Goal: Task Accomplishment & Management: Manage account settings

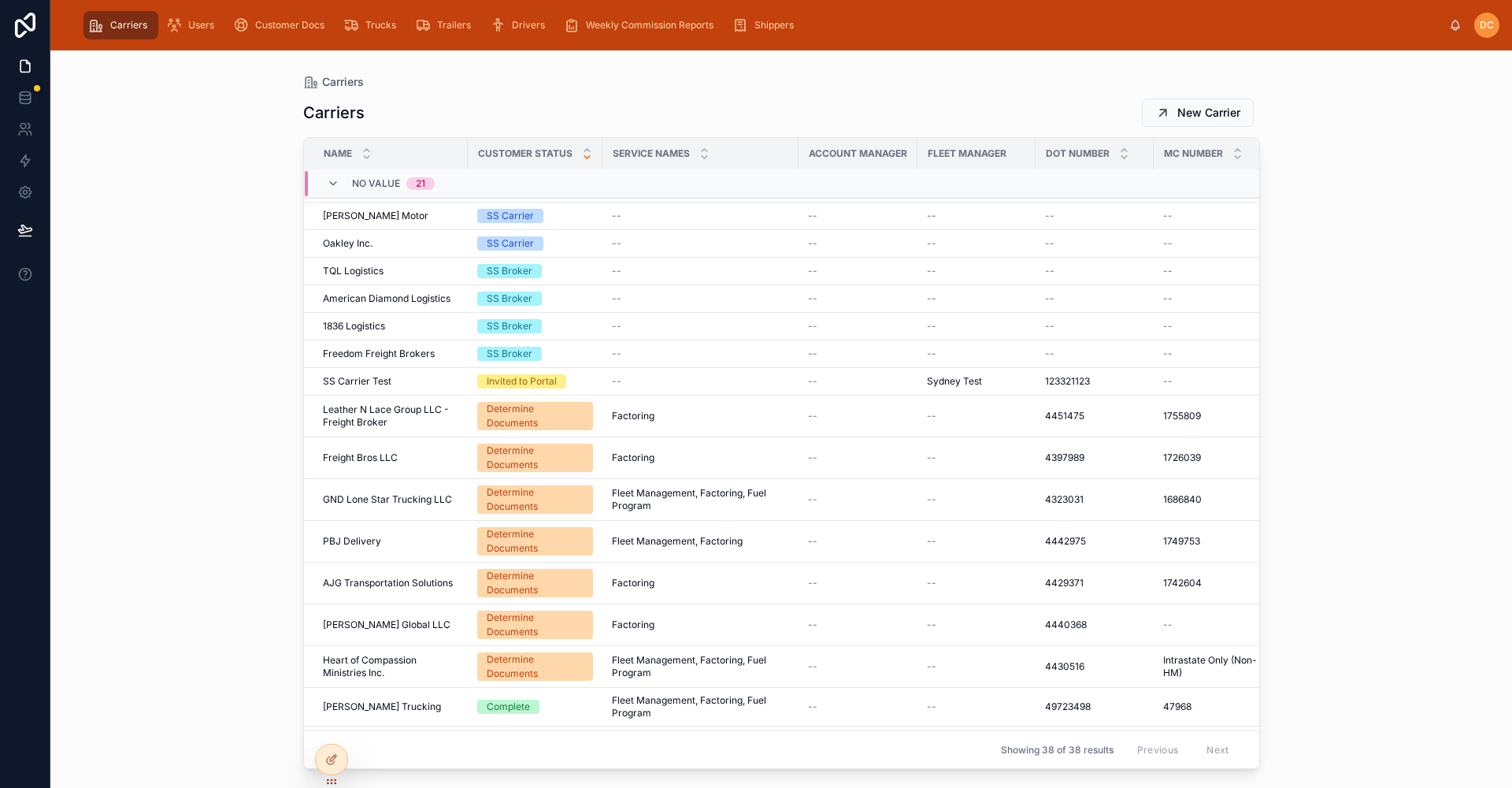
scroll to position [495, 0]
click at [412, 533] on div "PBJ Delivery PBJ Delivery" at bounding box center [390, 539] width 136 height 13
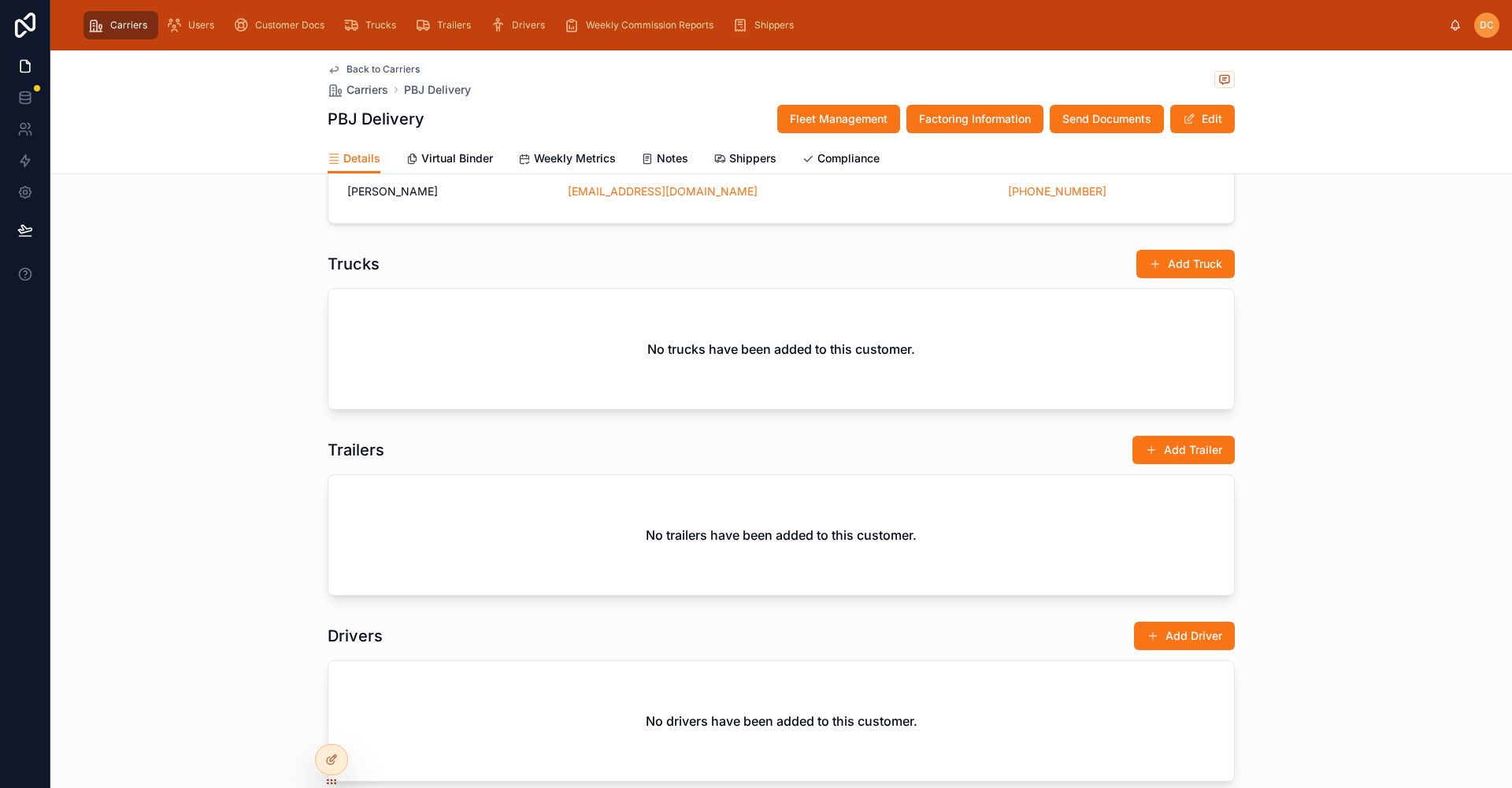
scroll to position [710, 0]
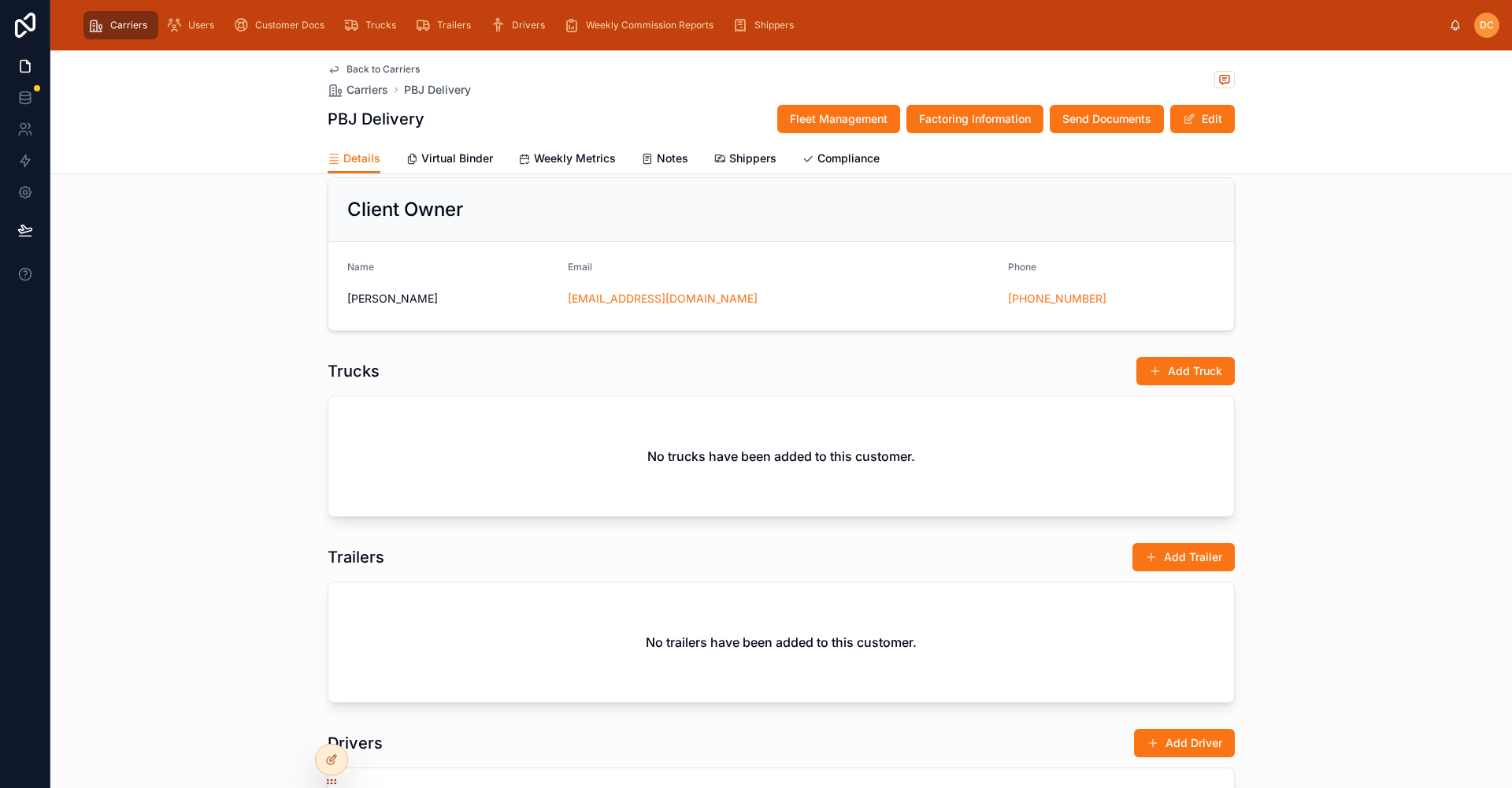
click at [381, 67] on span "Back to Carriers" at bounding box center [383, 69] width 73 height 13
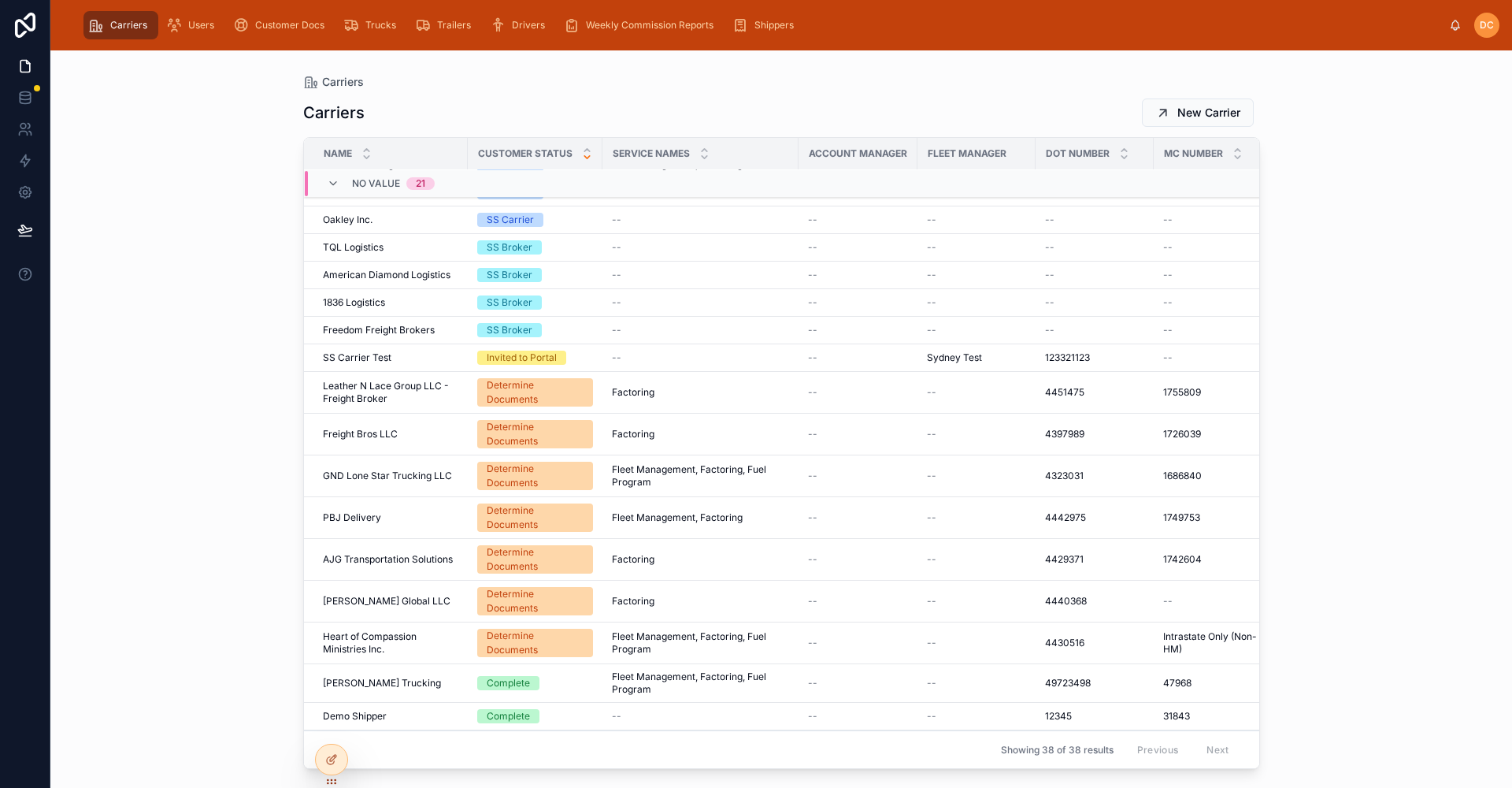
scroll to position [574, 0]
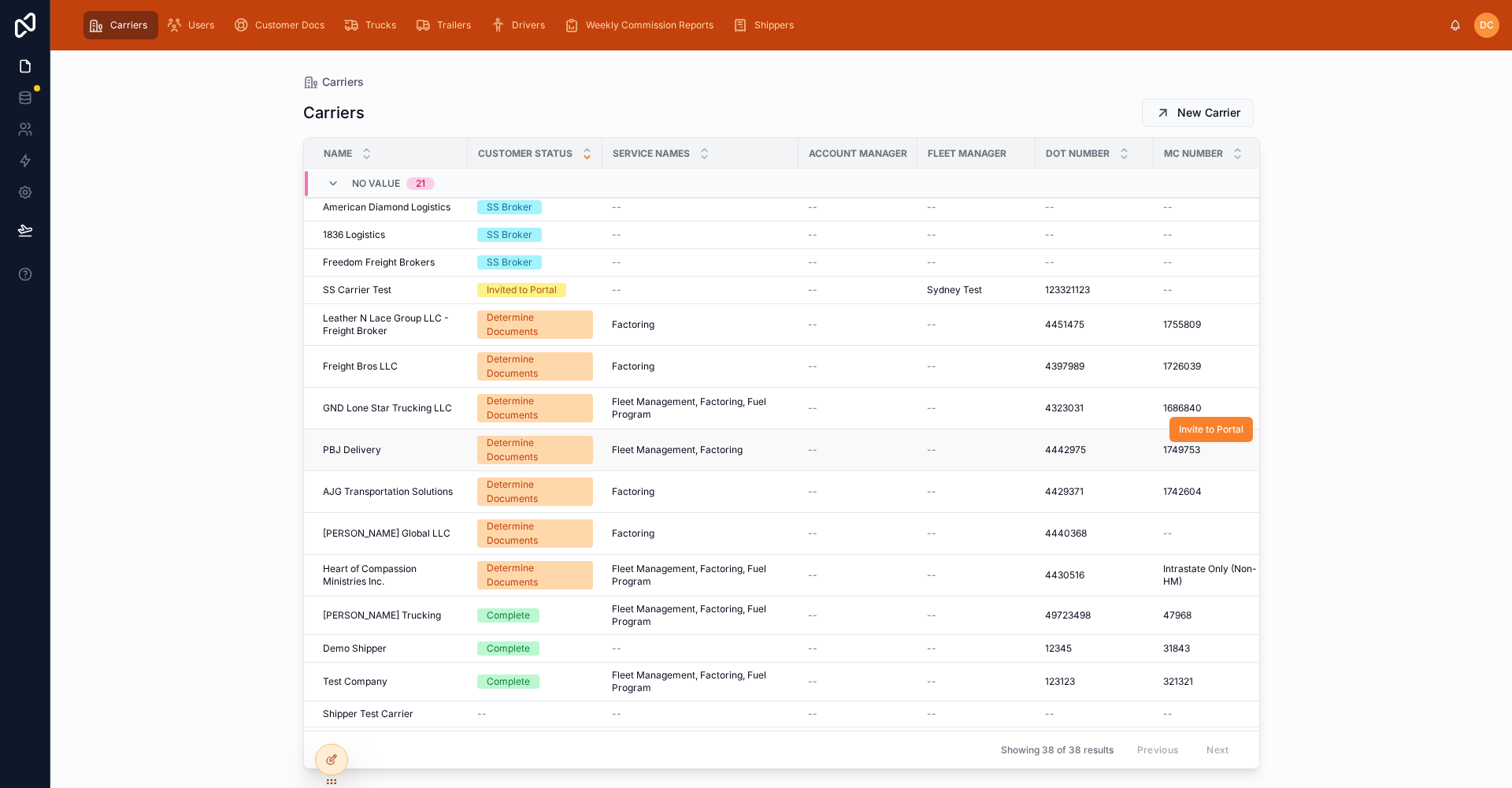
click at [1206, 429] on button "Invite to Portal" at bounding box center [1211, 429] width 83 height 25
click at [762, 444] on div "Fleet Management, Factoring Fleet Management, Factoring" at bounding box center [701, 450] width 177 height 13
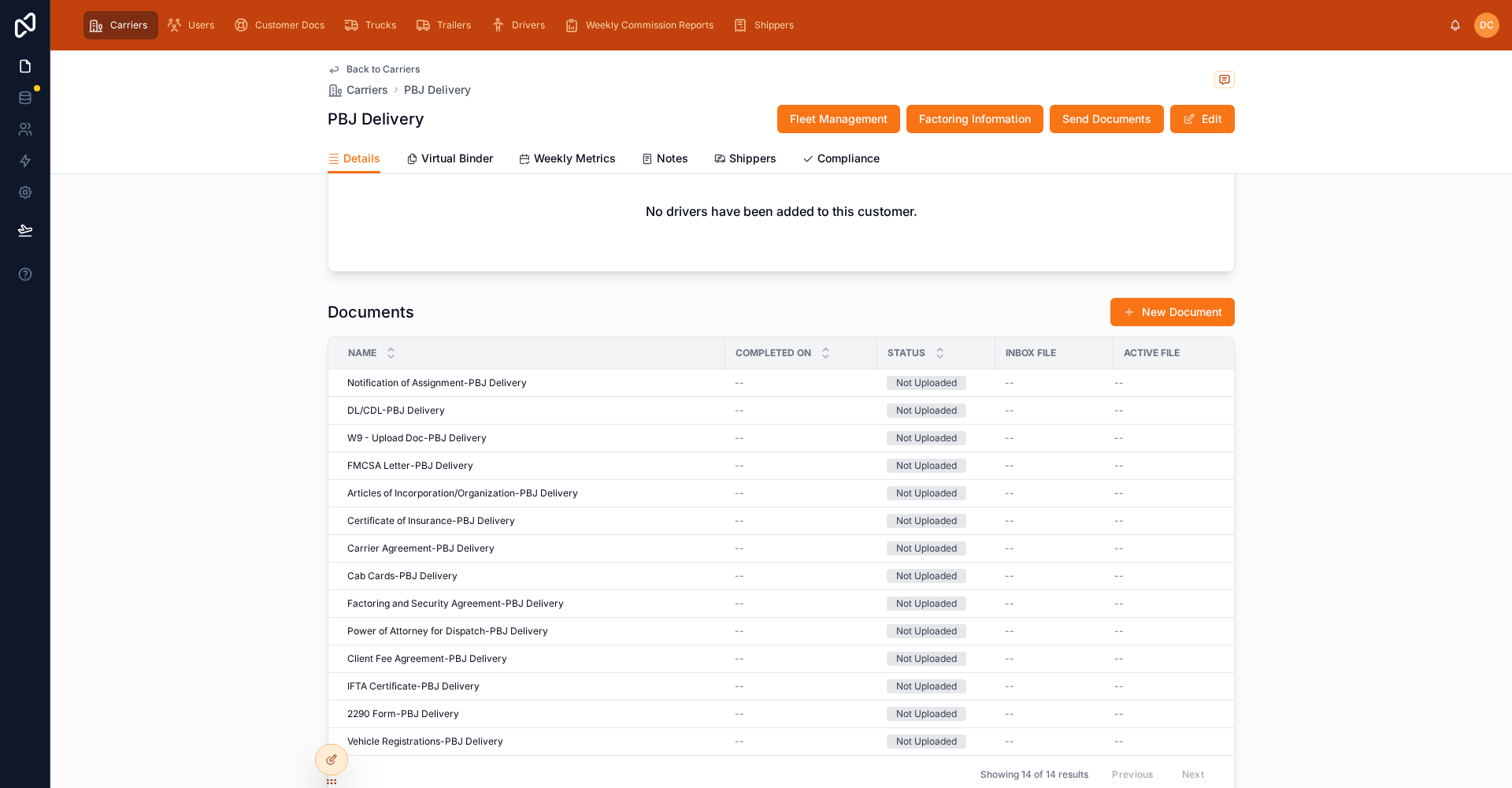
scroll to position [1340, 0]
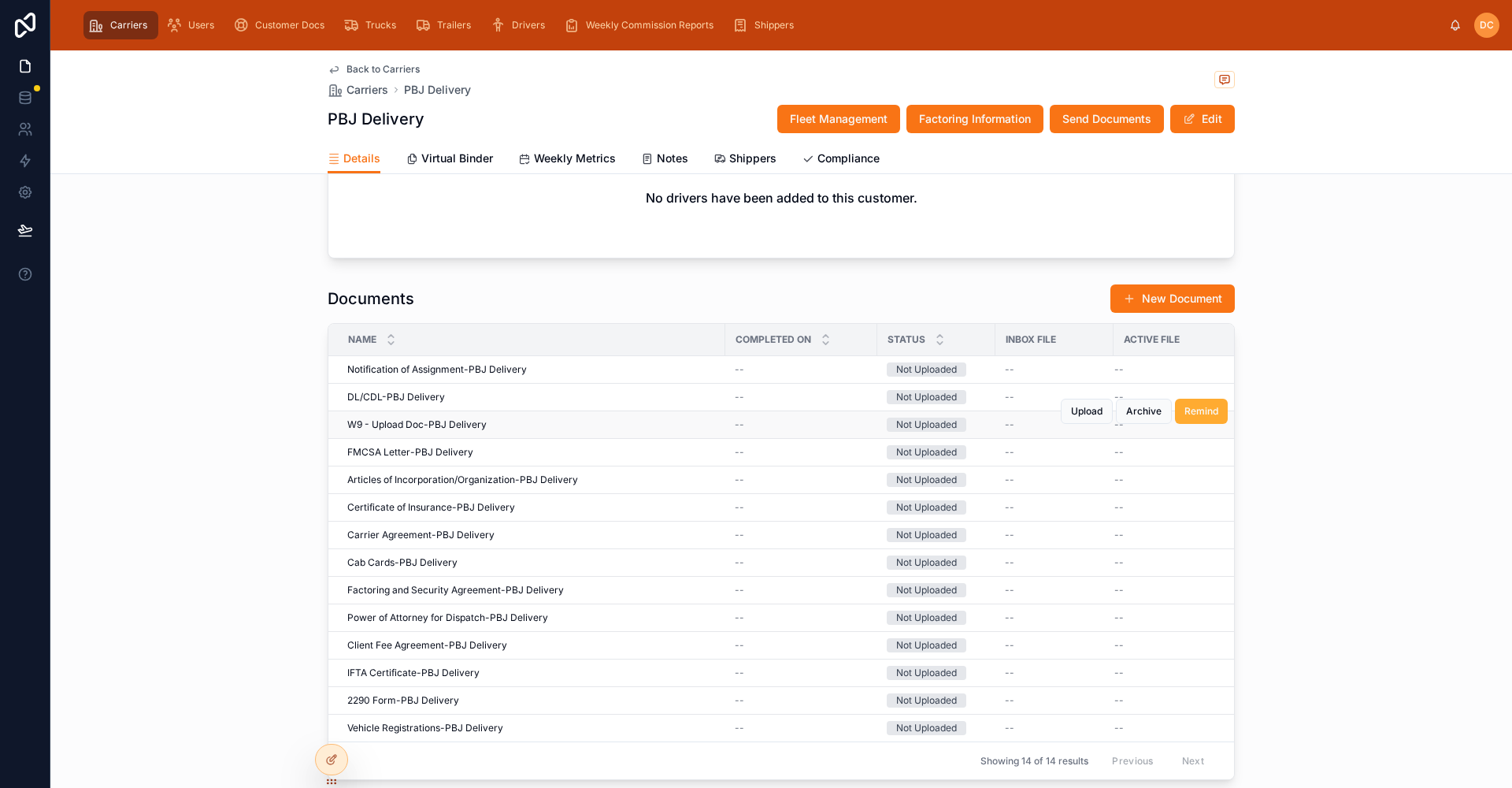
click at [806, 425] on div "--" at bounding box center [801, 424] width 133 height 13
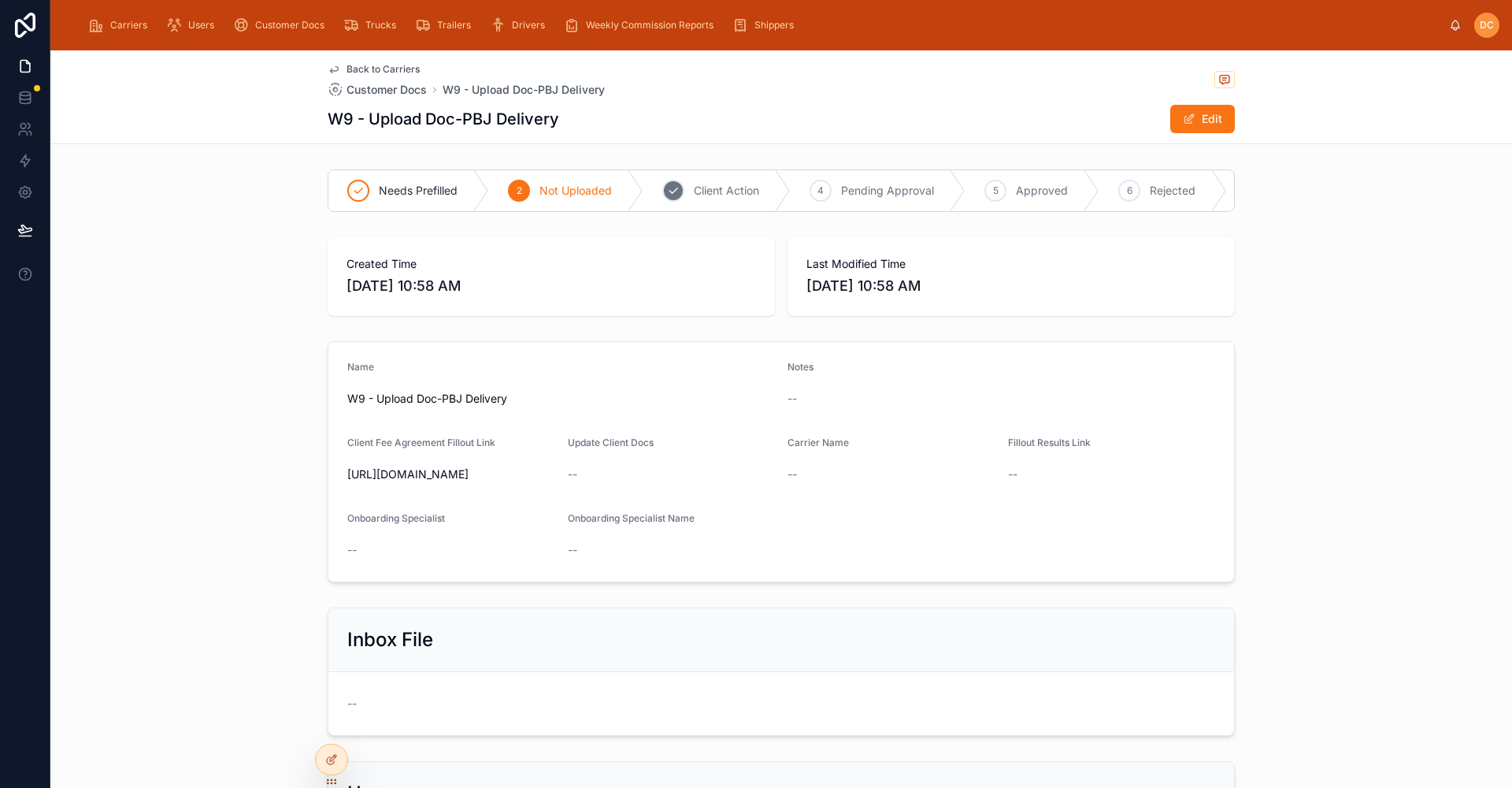
click at [709, 202] on div "3 Client Action" at bounding box center [717, 191] width 148 height 41
click at [366, 67] on span "Back to Carriers" at bounding box center [383, 69] width 73 height 13
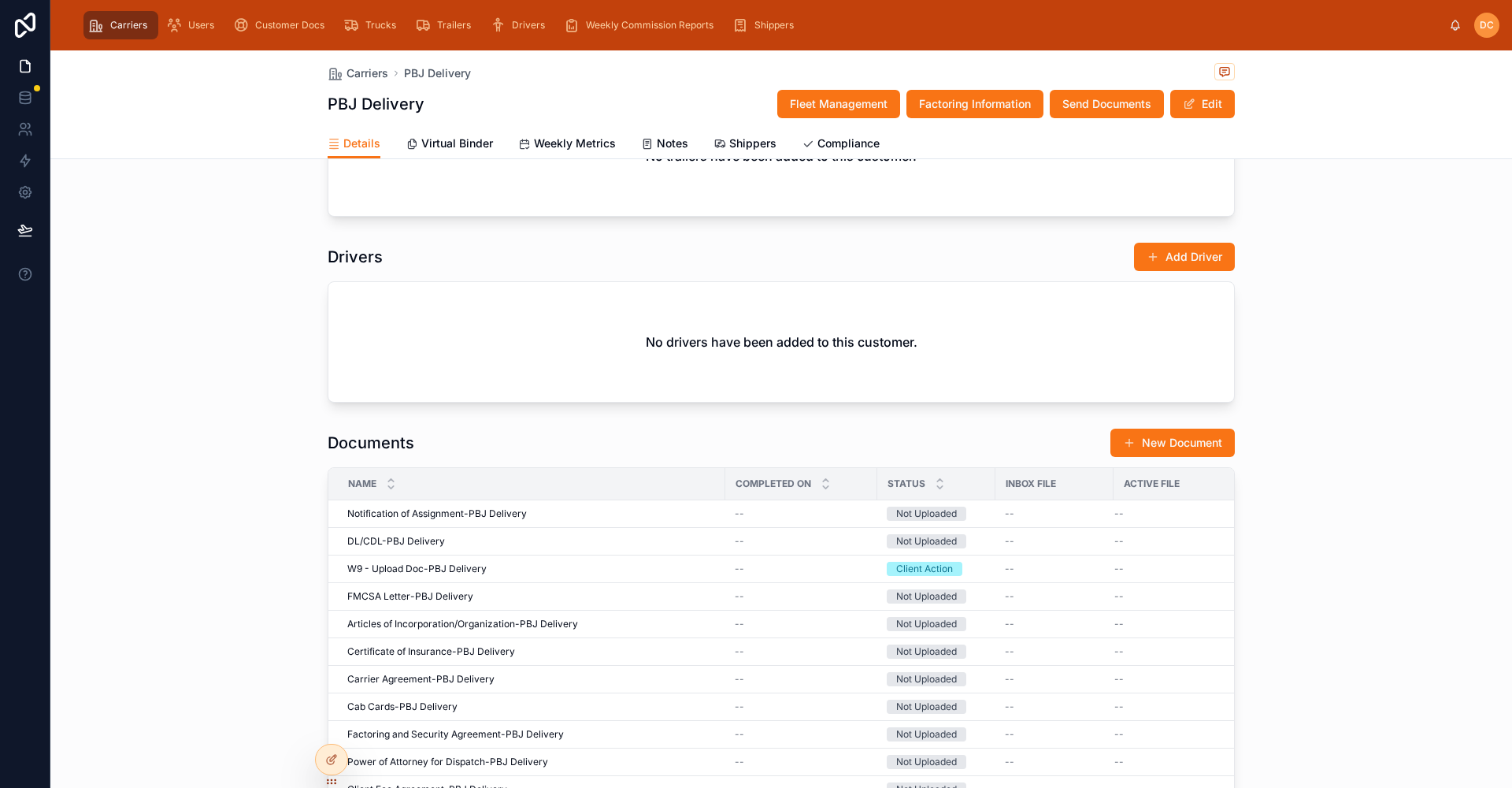
scroll to position [1182, 0]
click at [852, 542] on div "--" at bounding box center [801, 539] width 133 height 13
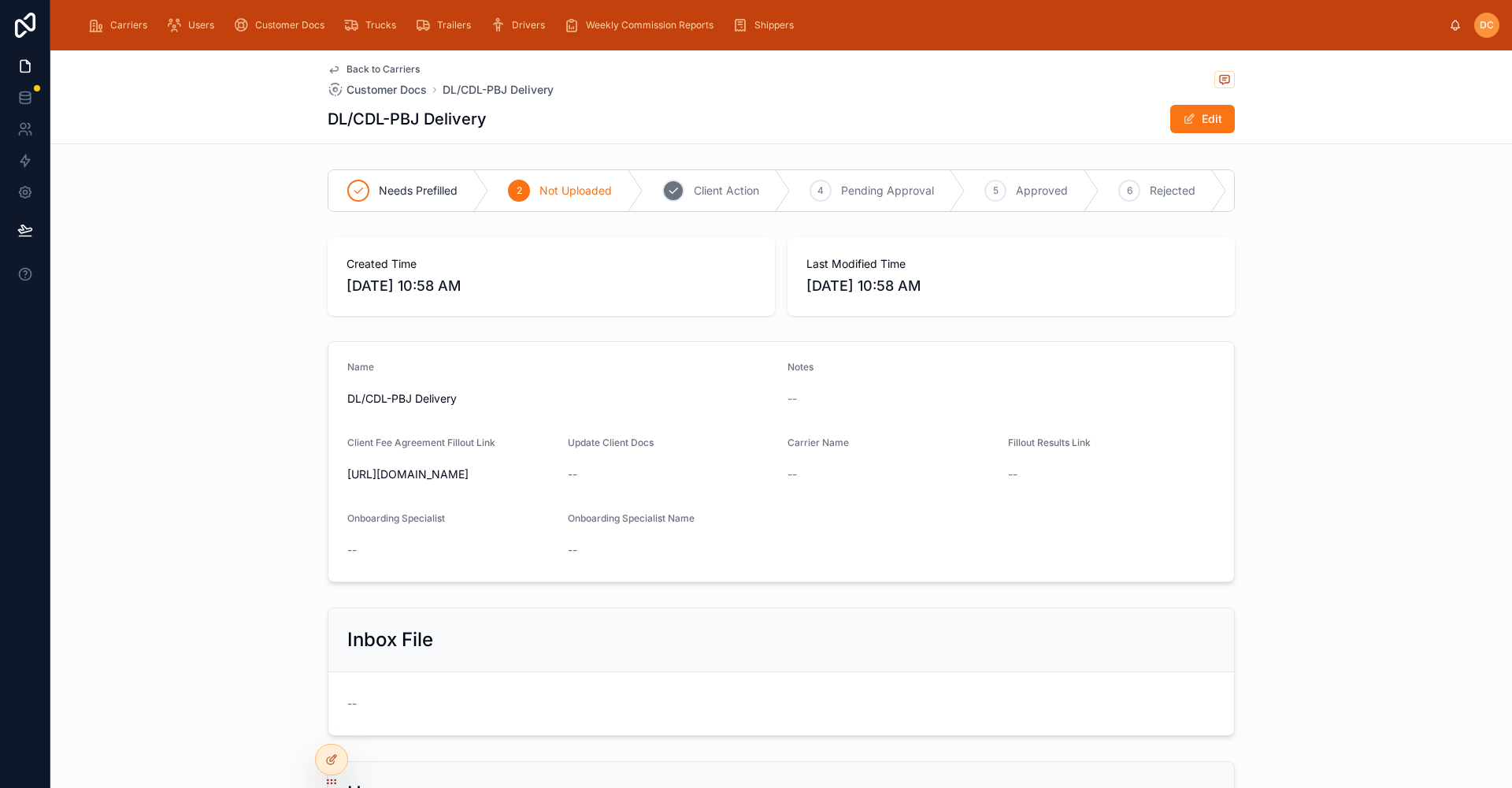
click at [711, 197] on span "Client Action" at bounding box center [727, 191] width 66 height 16
click at [366, 73] on span "Back to Carriers" at bounding box center [383, 69] width 73 height 13
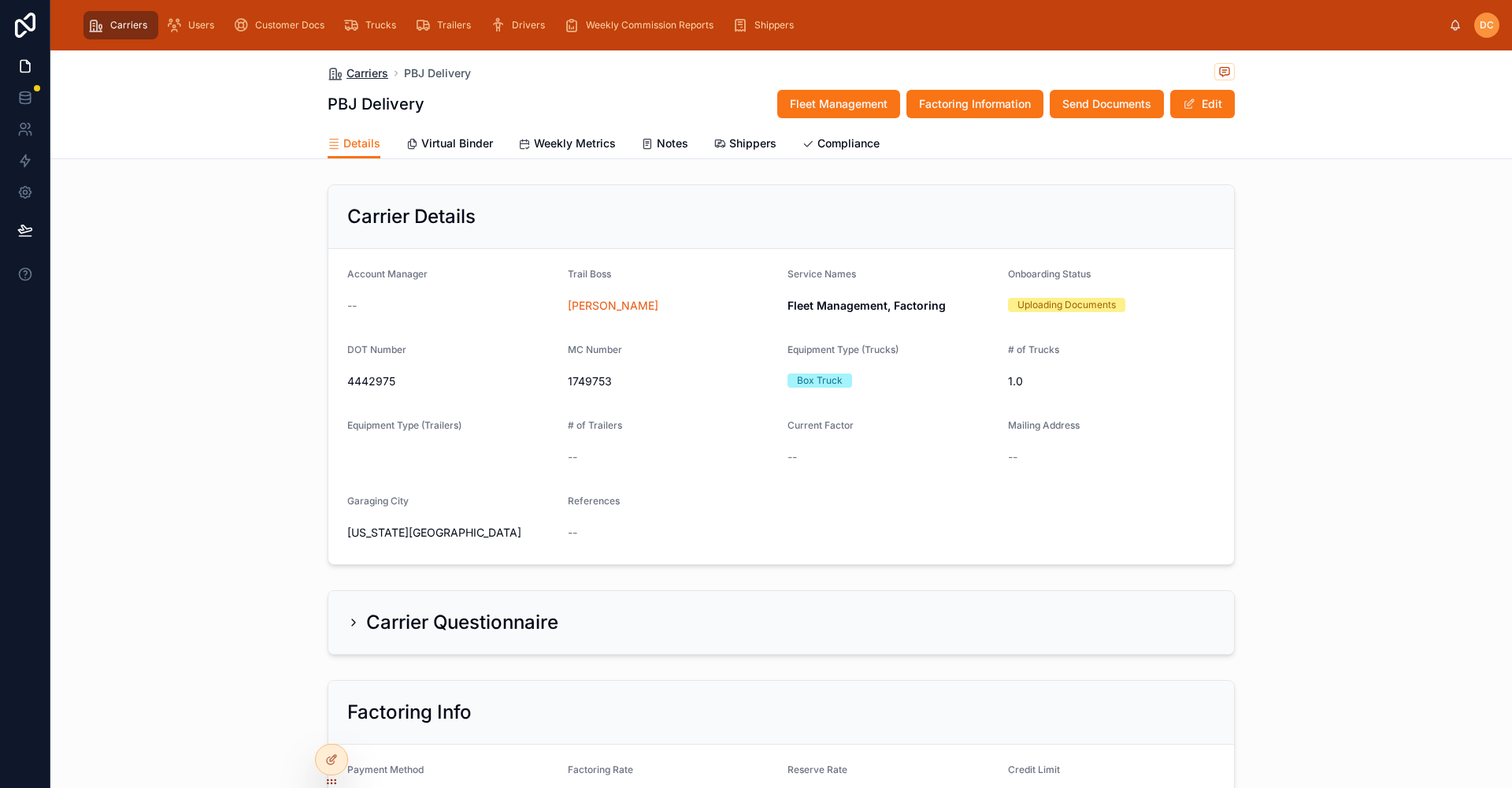
click at [359, 75] on span "Carriers" at bounding box center [368, 73] width 42 height 16
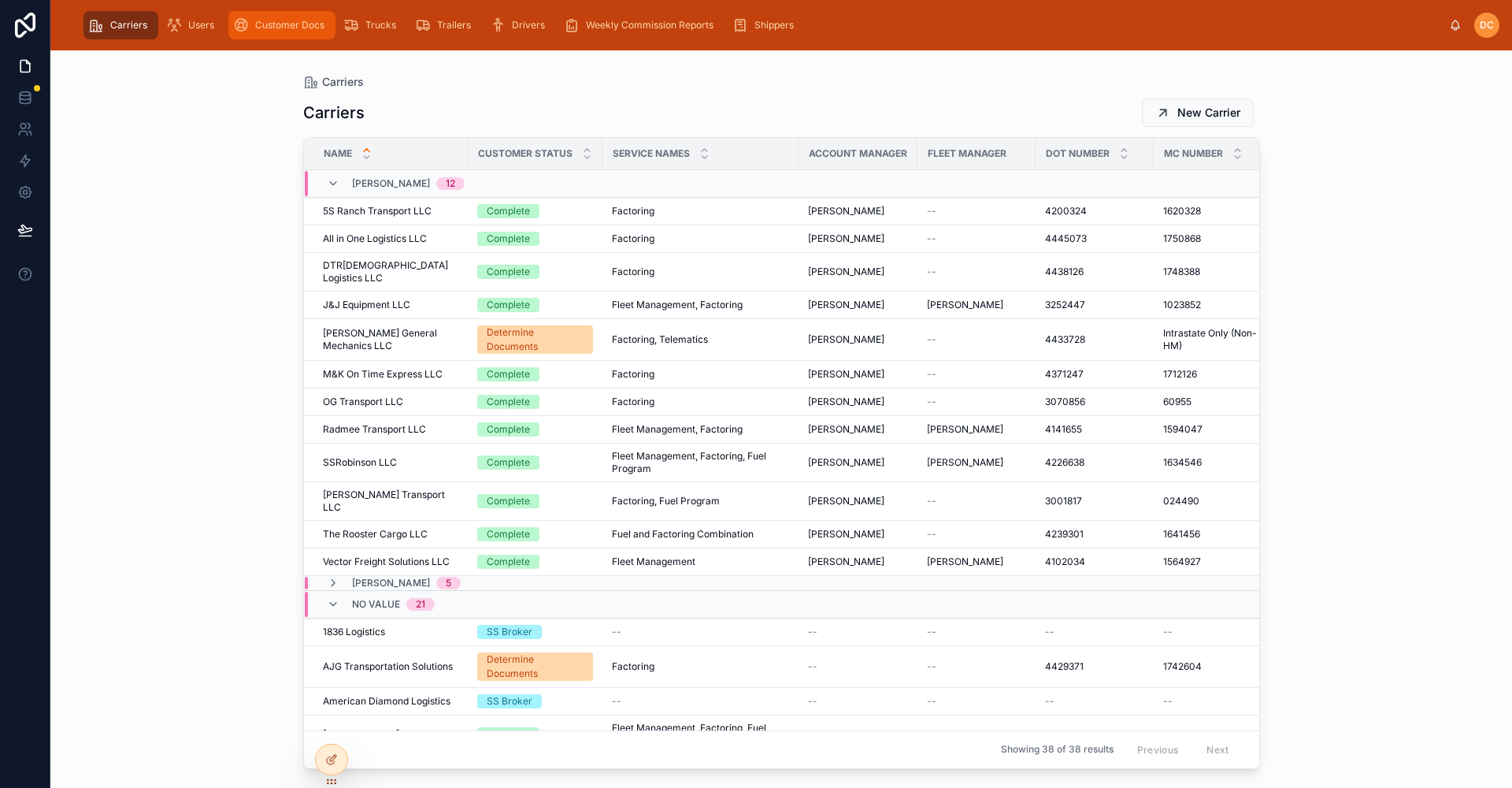
click at [282, 32] on div "Customer Docs" at bounding box center [282, 25] width 98 height 25
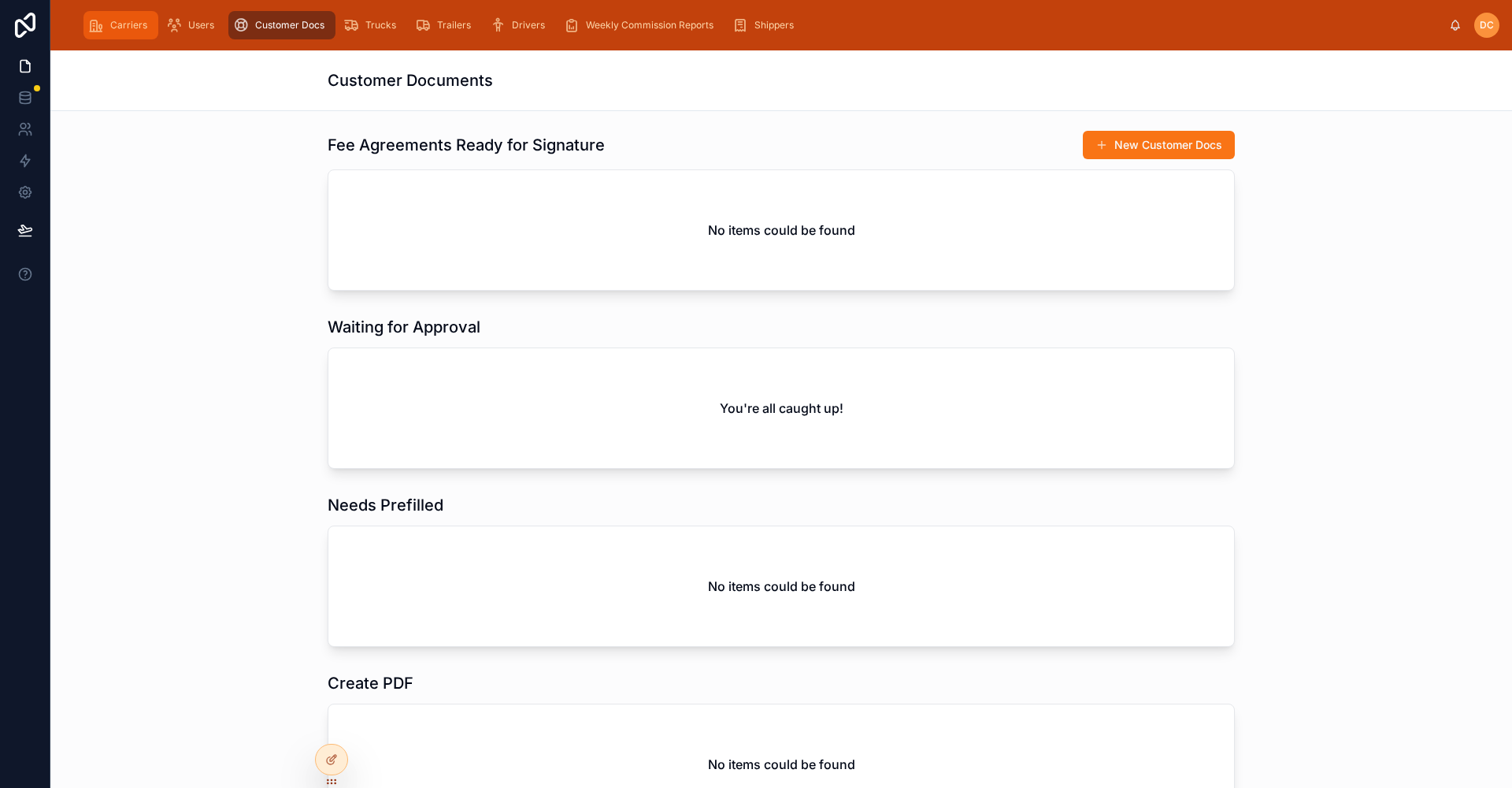
click at [122, 26] on span "Carriers" at bounding box center [129, 24] width 37 height 13
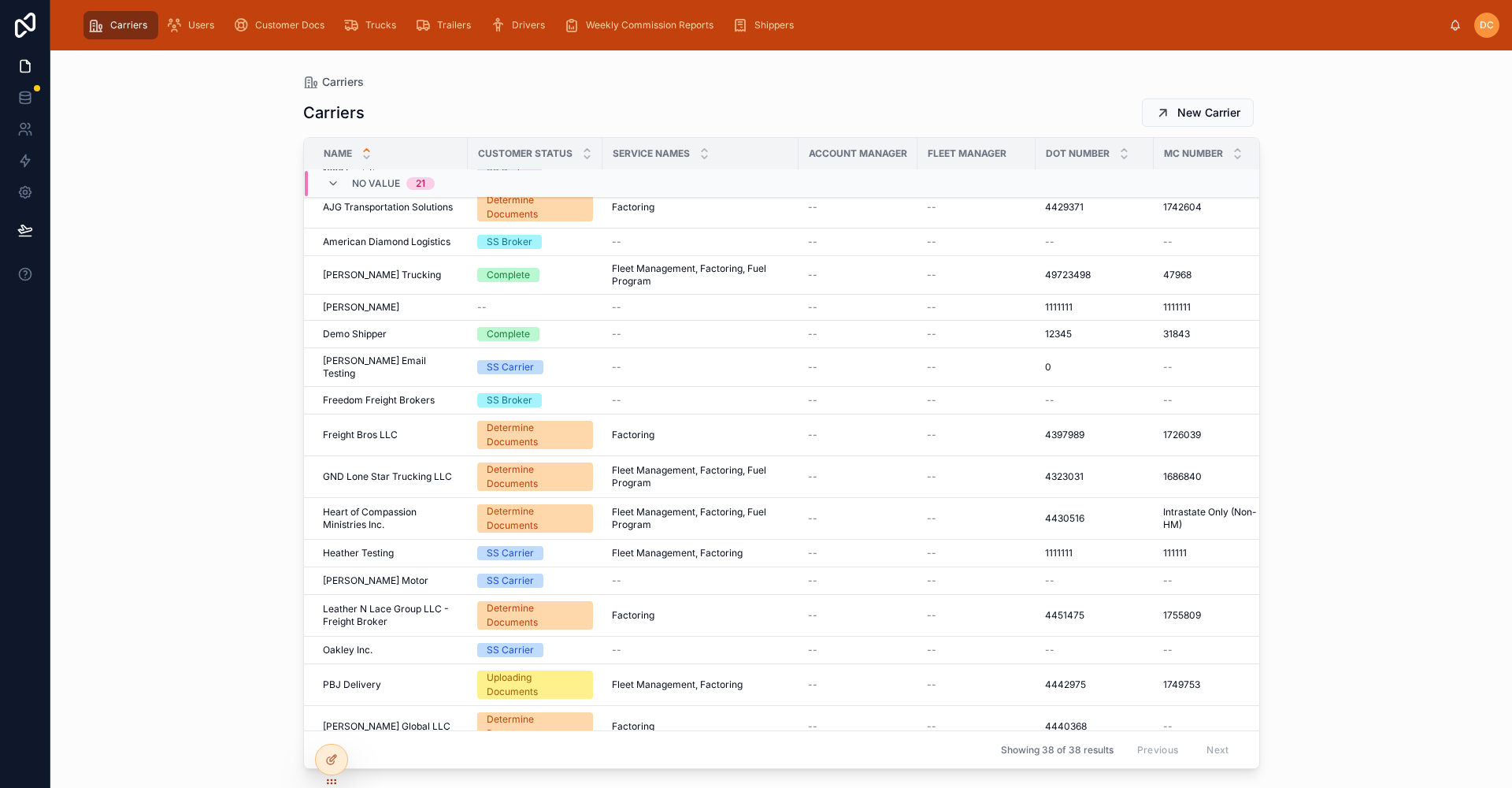
scroll to position [596, 0]
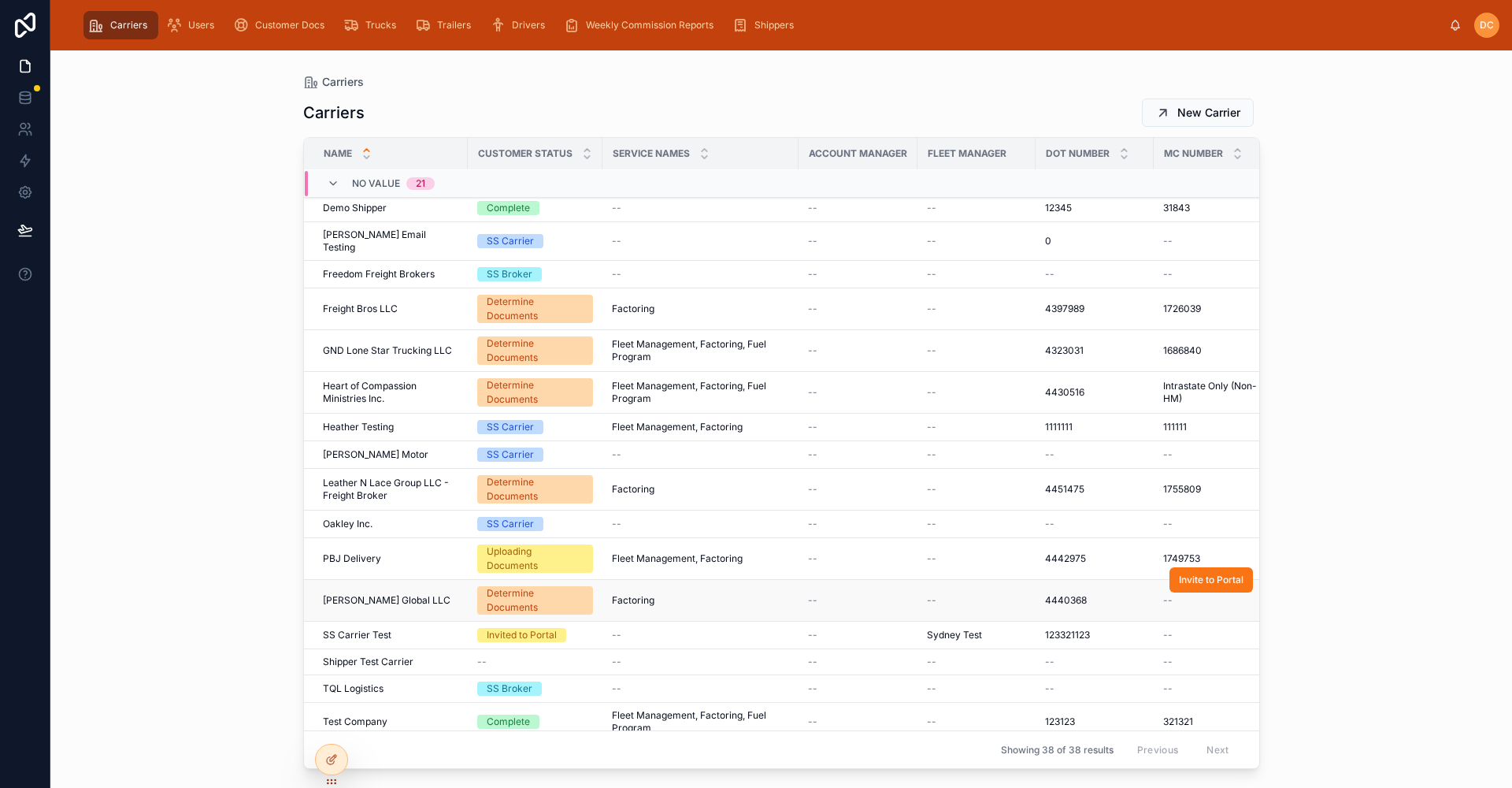
click at [435, 594] on div "[PERSON_NAME] Global LLC [PERSON_NAME] Global LLC" at bounding box center [390, 600] width 136 height 13
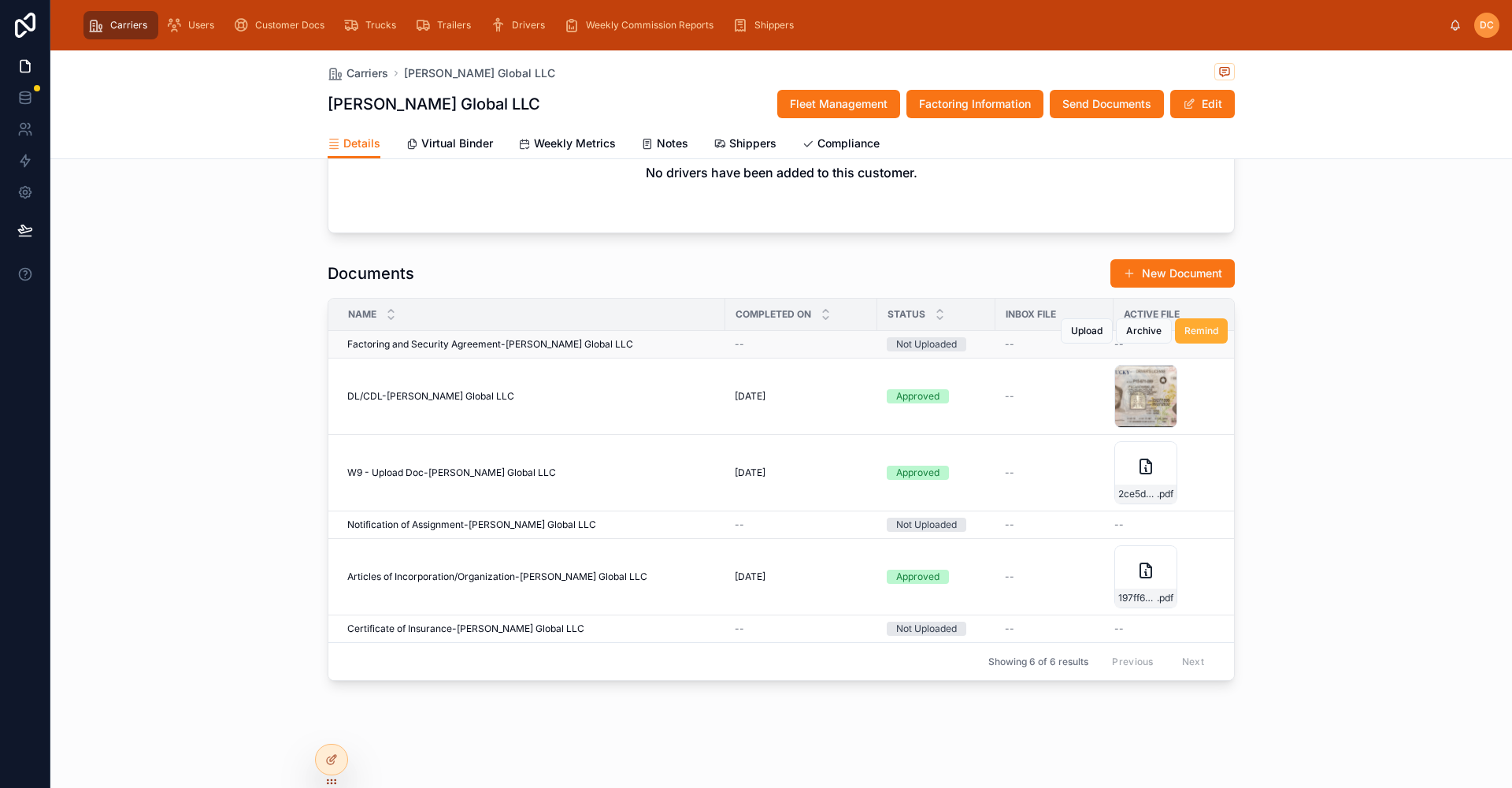
click at [628, 338] on div "Factoring and Security Agreement-[PERSON_NAME] Global LLC Factoring and Securit…" at bounding box center [531, 344] width 369 height 13
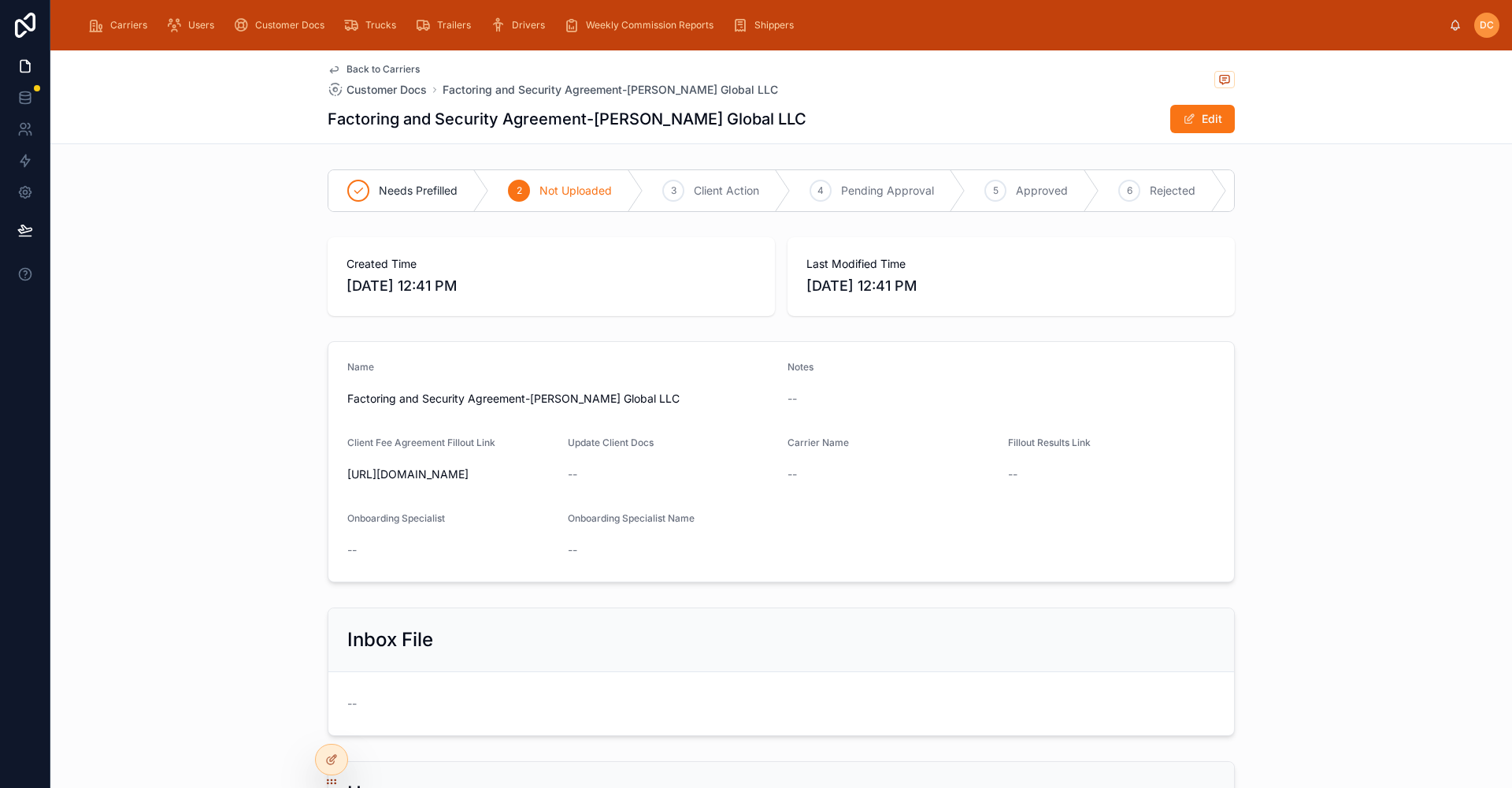
click at [348, 73] on span "Back to Carriers" at bounding box center [383, 69] width 73 height 13
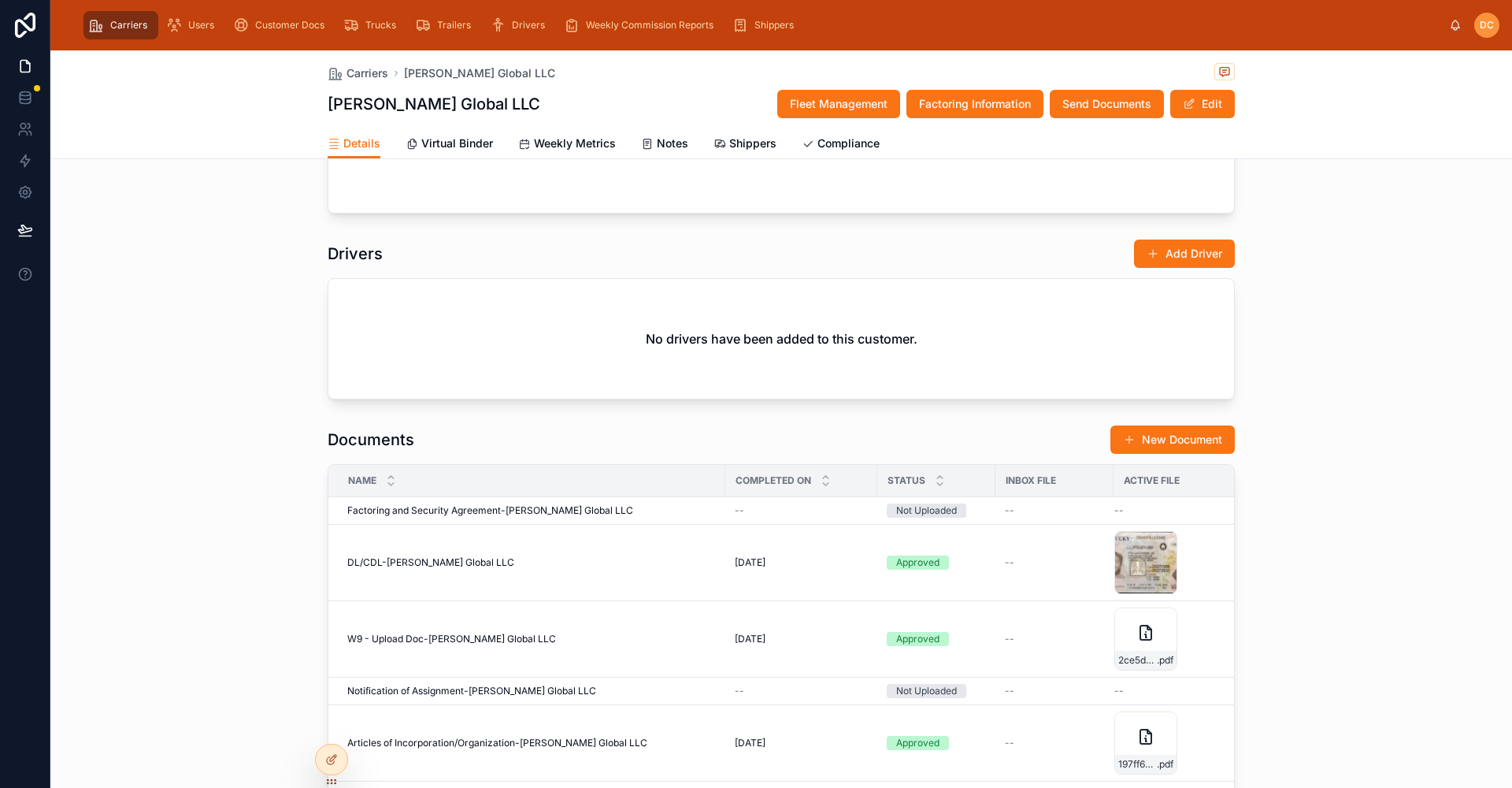
scroll to position [1340, 0]
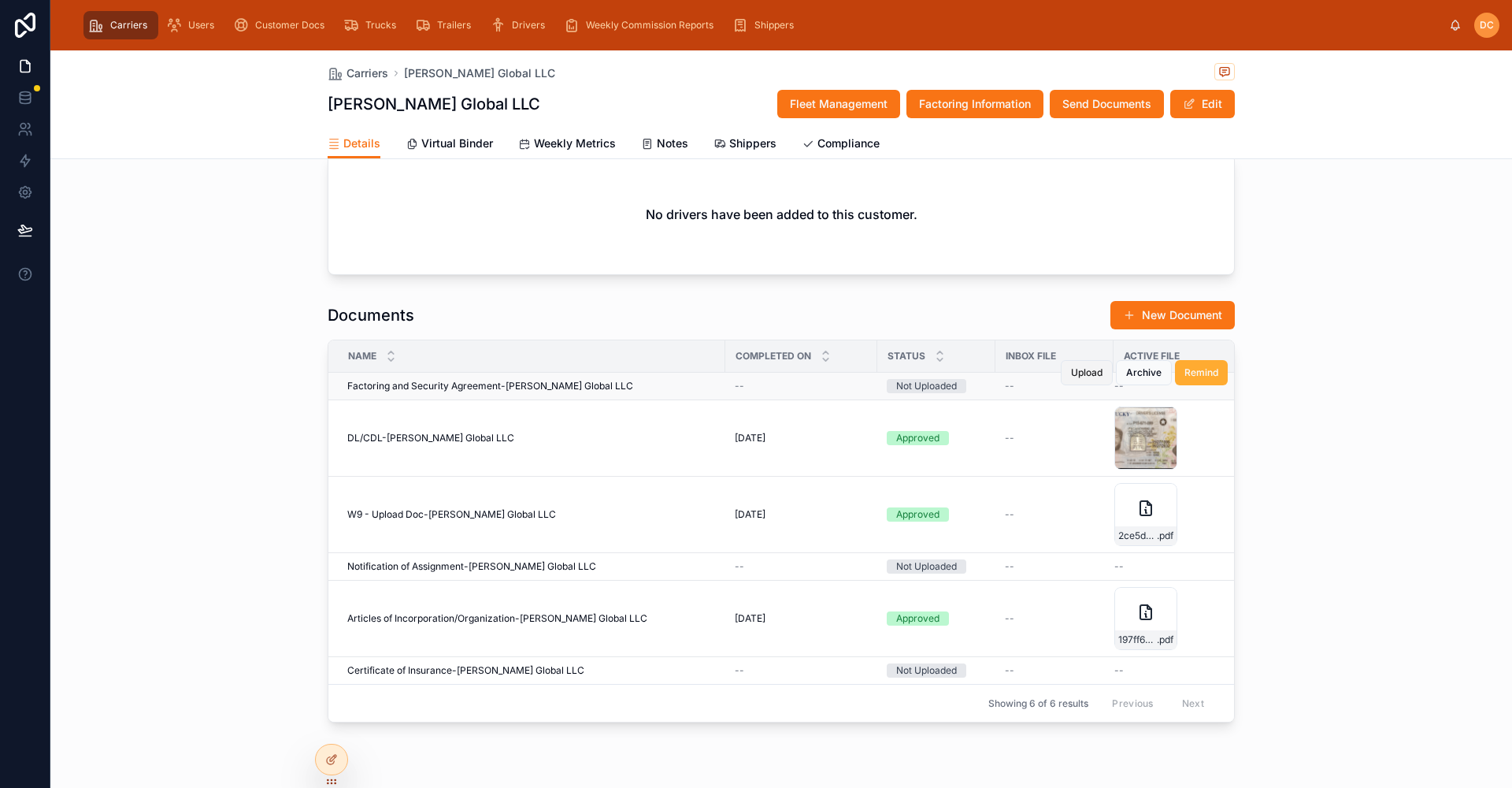
click at [1079, 379] on span "Upload" at bounding box center [1086, 372] width 31 height 13
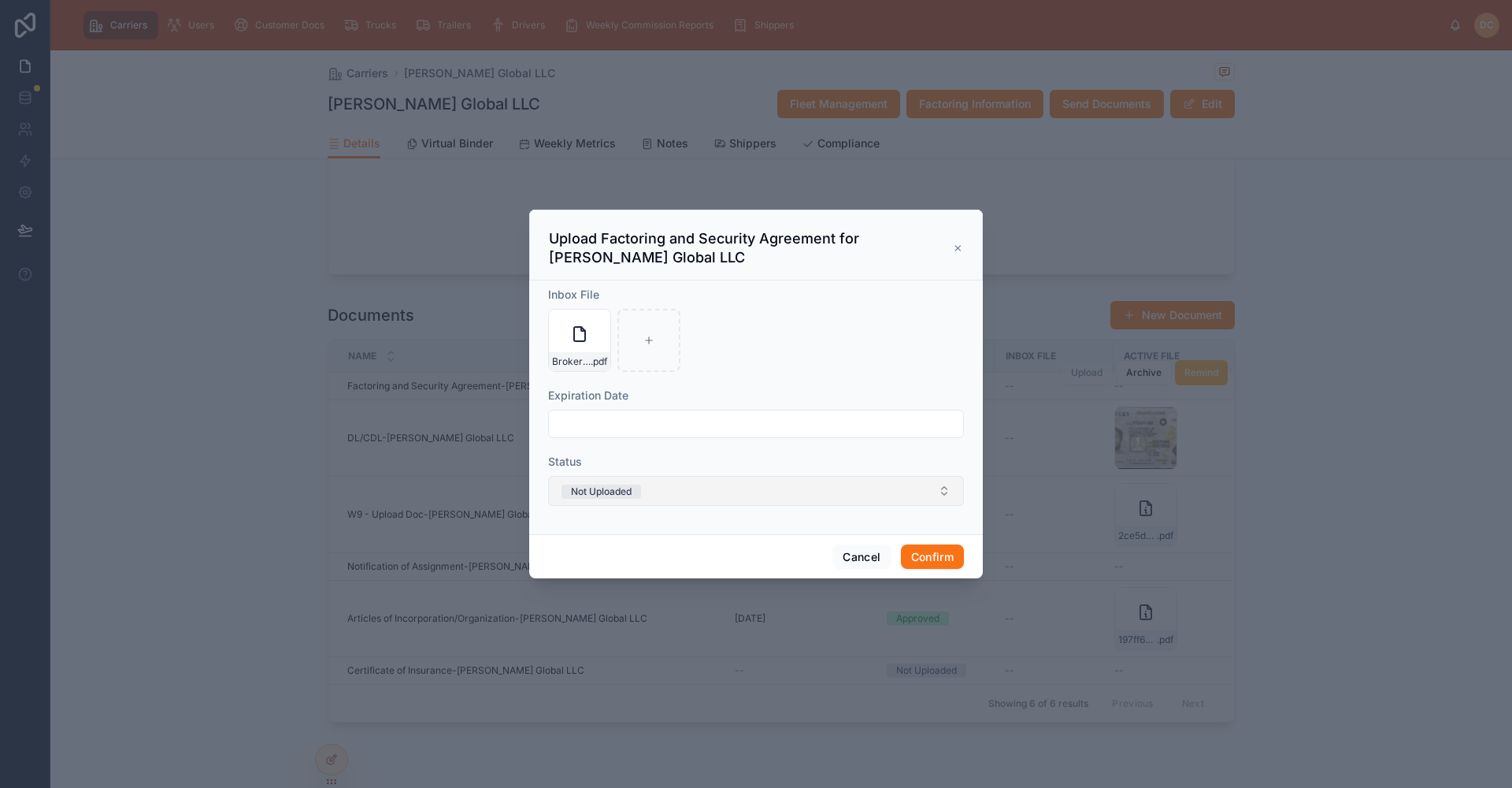
click at [692, 493] on button "Not Uploaded" at bounding box center [756, 490] width 416 height 30
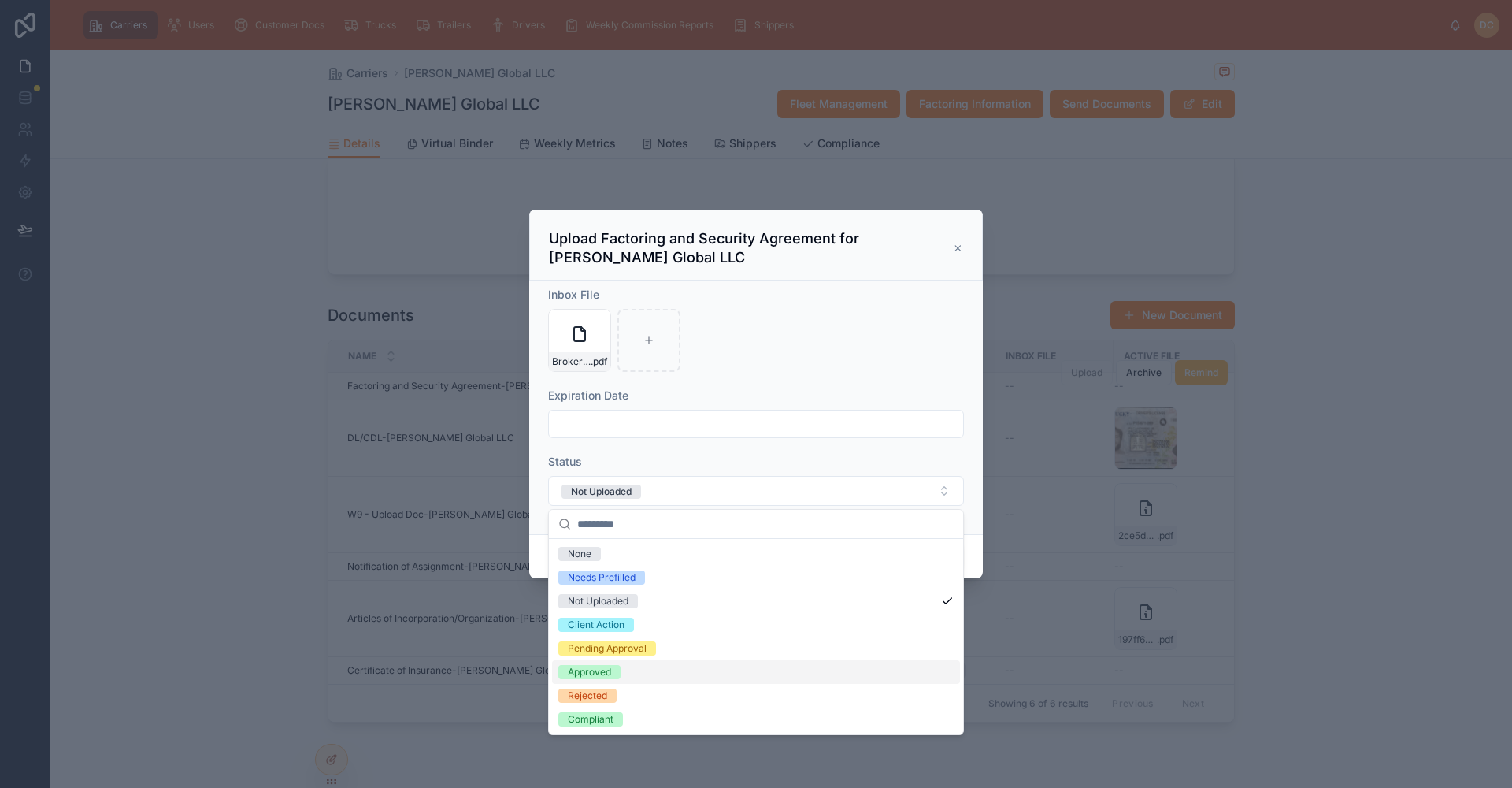
click at [585, 672] on div "Approved" at bounding box center [589, 672] width 43 height 14
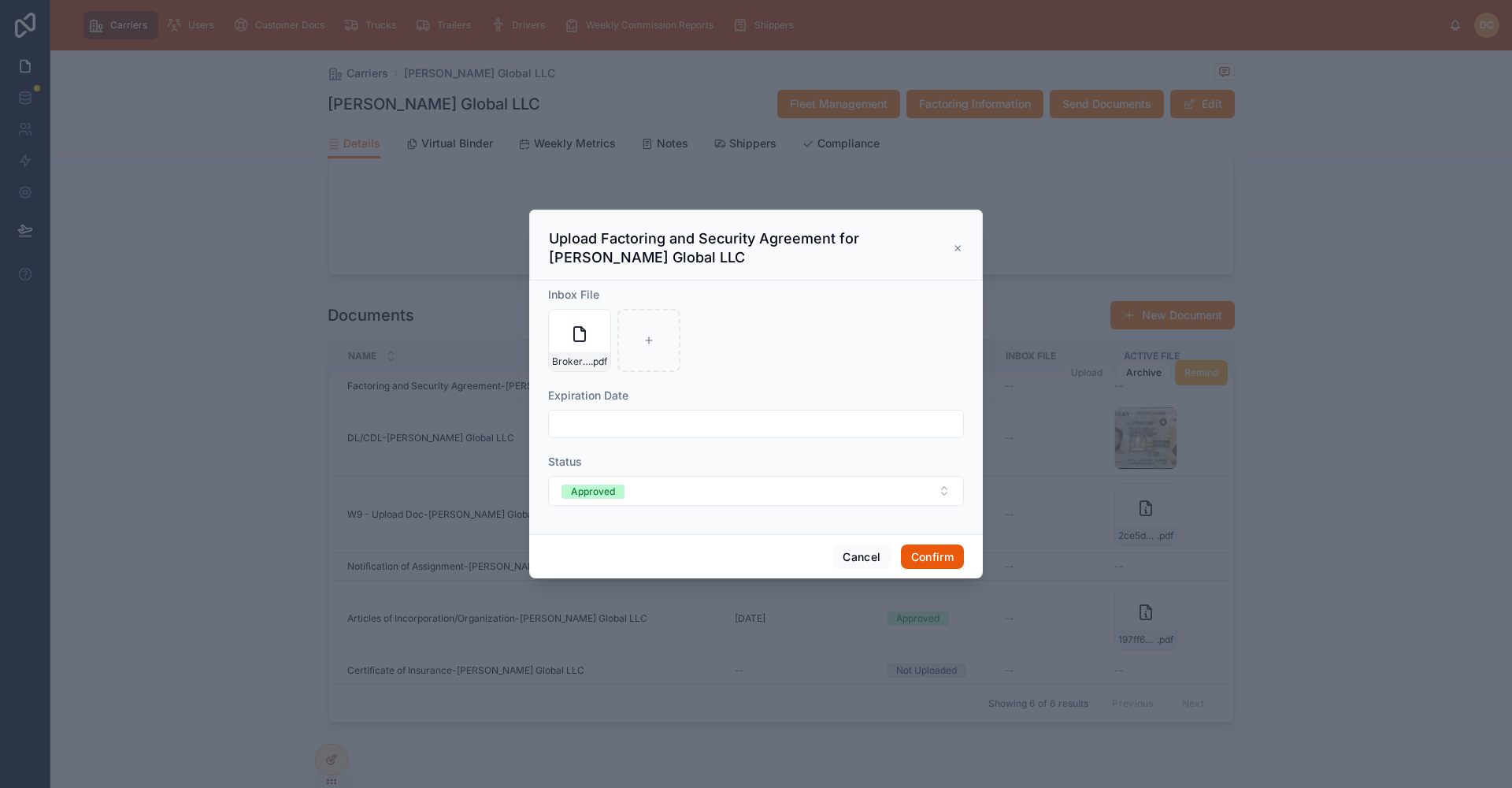
click at [950, 558] on button "Confirm" at bounding box center [933, 557] width 63 height 25
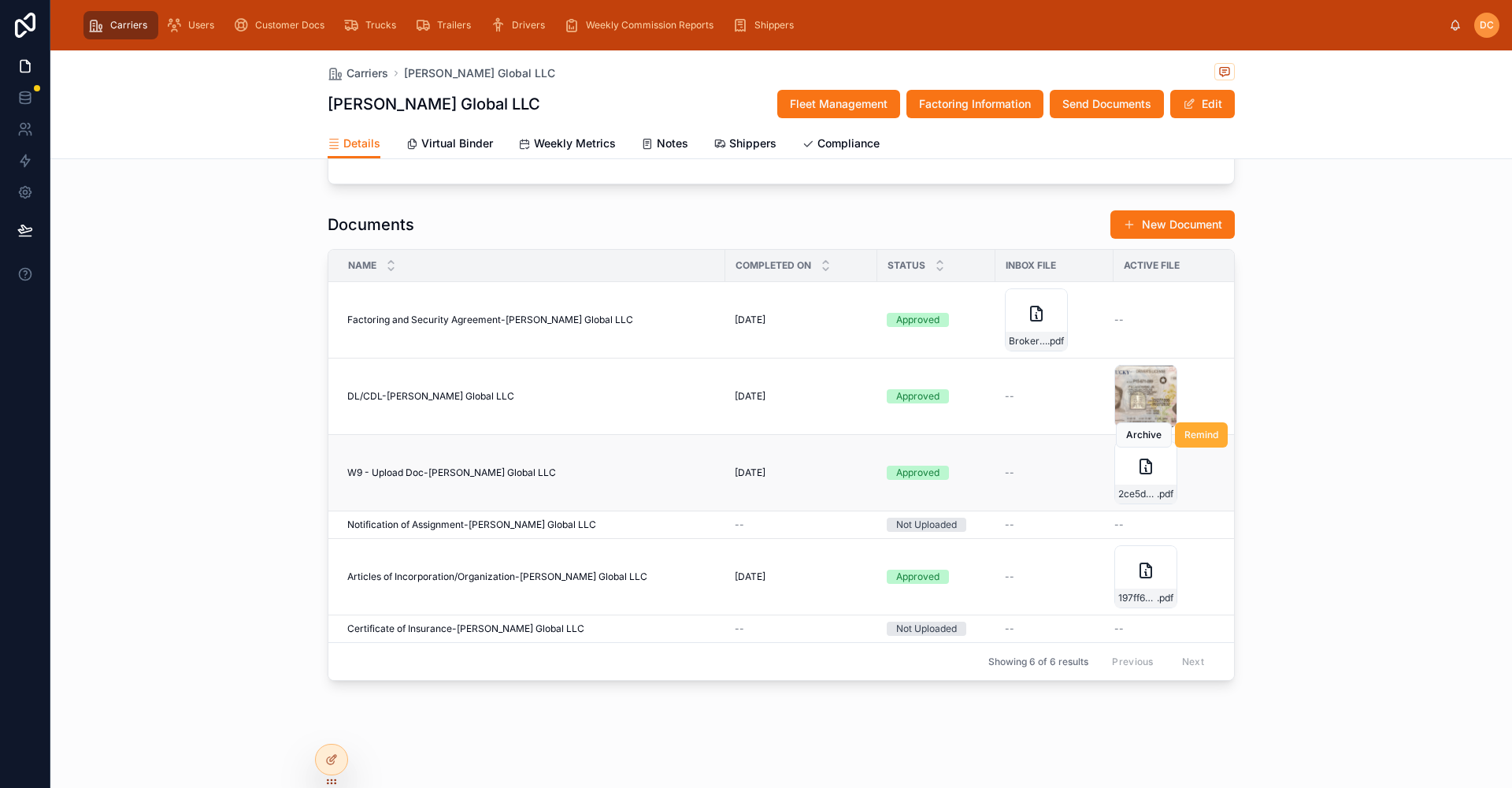
scroll to position [1458, 0]
click at [1071, 505] on span "Upload" at bounding box center [1086, 511] width 31 height 13
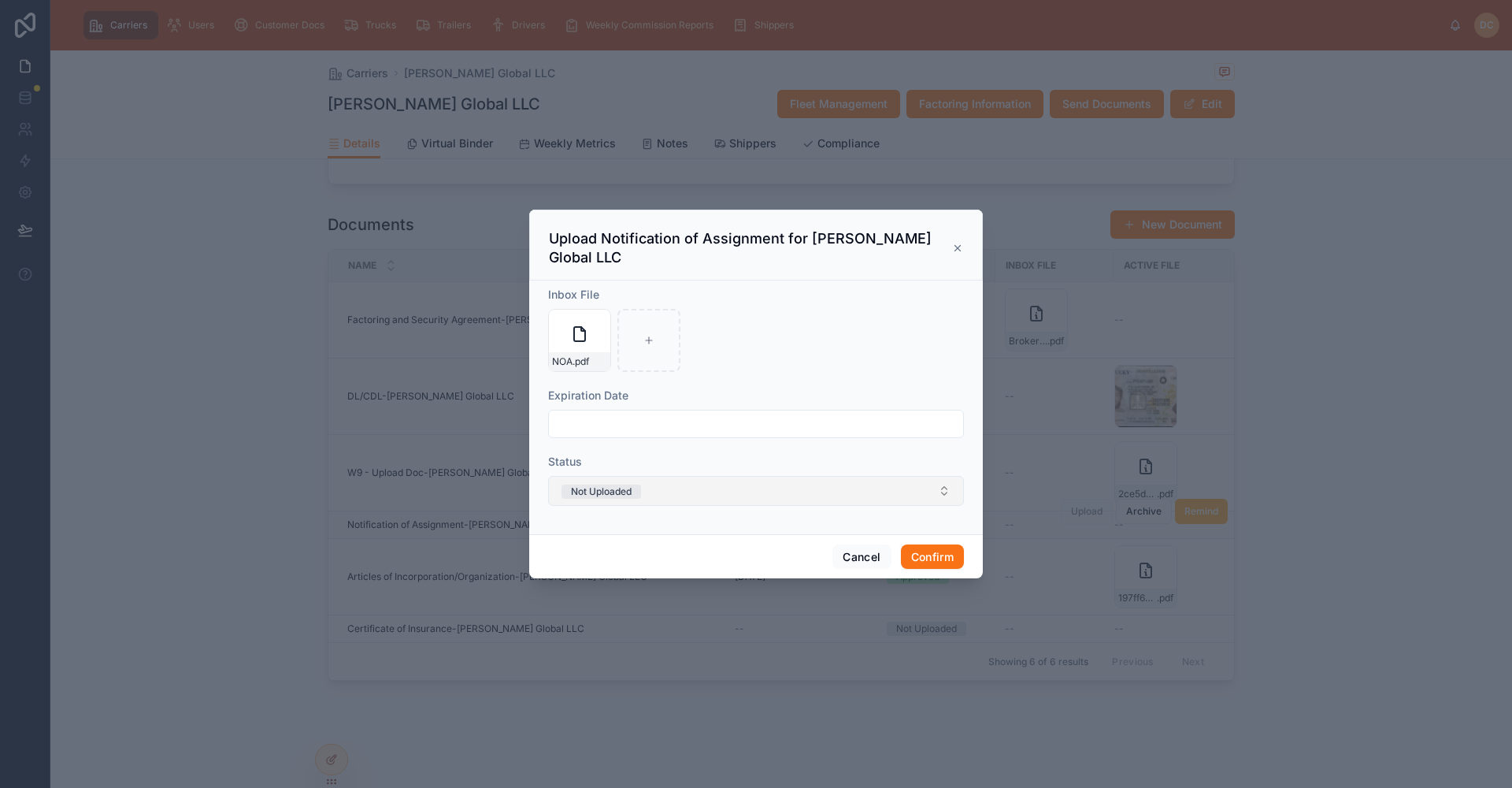
click at [713, 478] on button "Not Uploaded" at bounding box center [756, 490] width 416 height 30
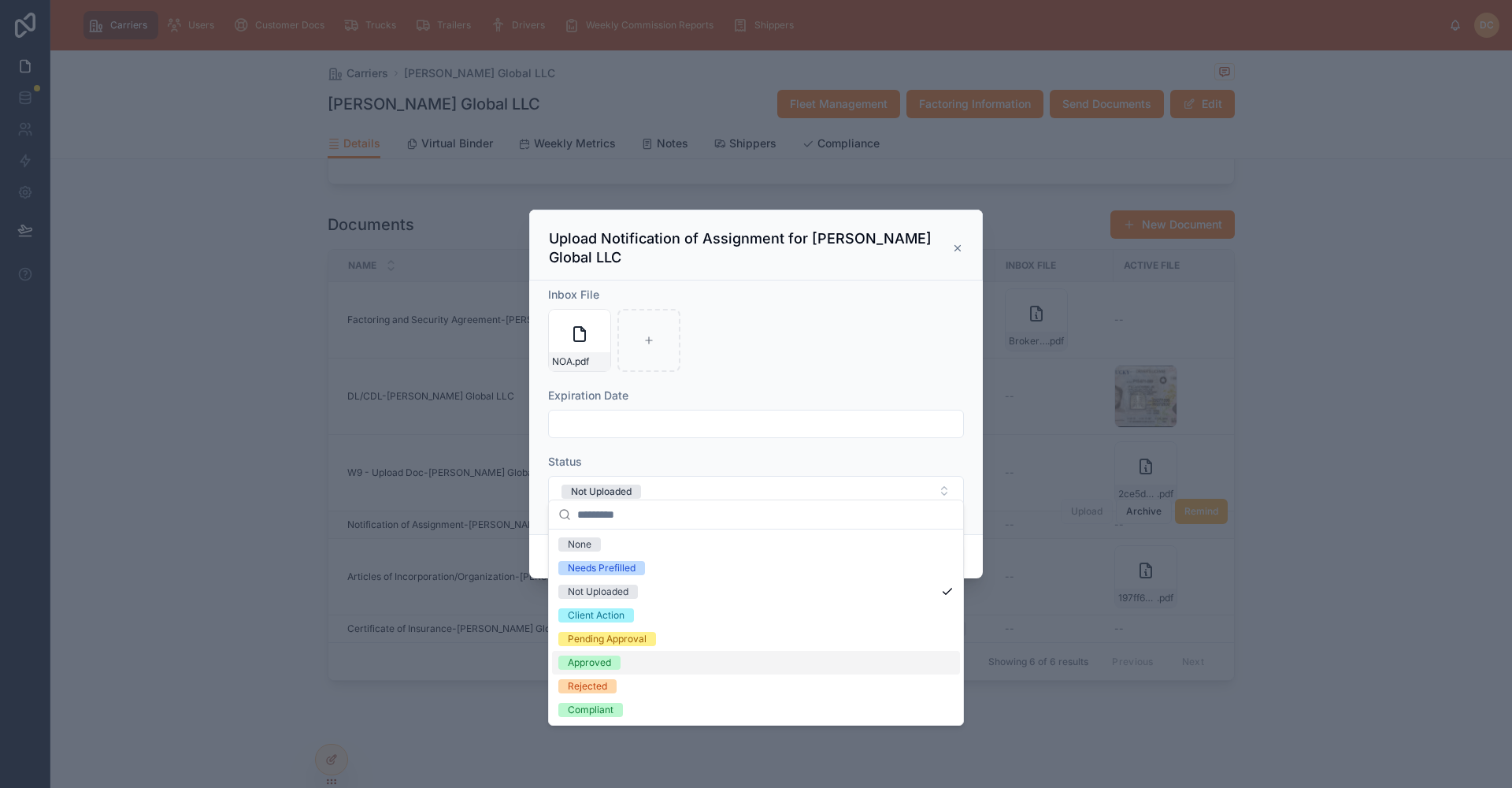
click at [578, 663] on div "Approved" at bounding box center [589, 662] width 43 height 14
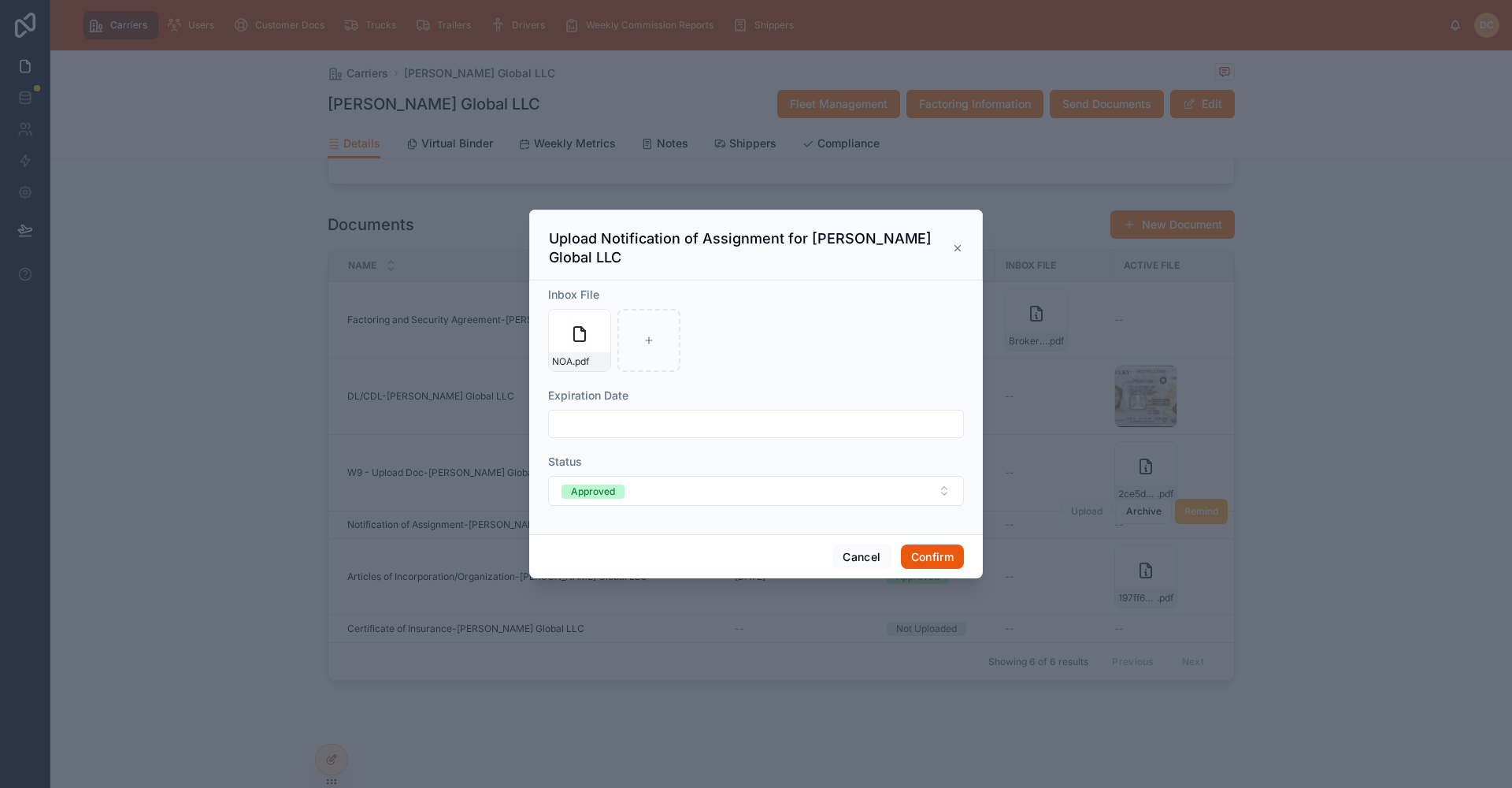
click at [926, 548] on button "Confirm" at bounding box center [933, 557] width 63 height 25
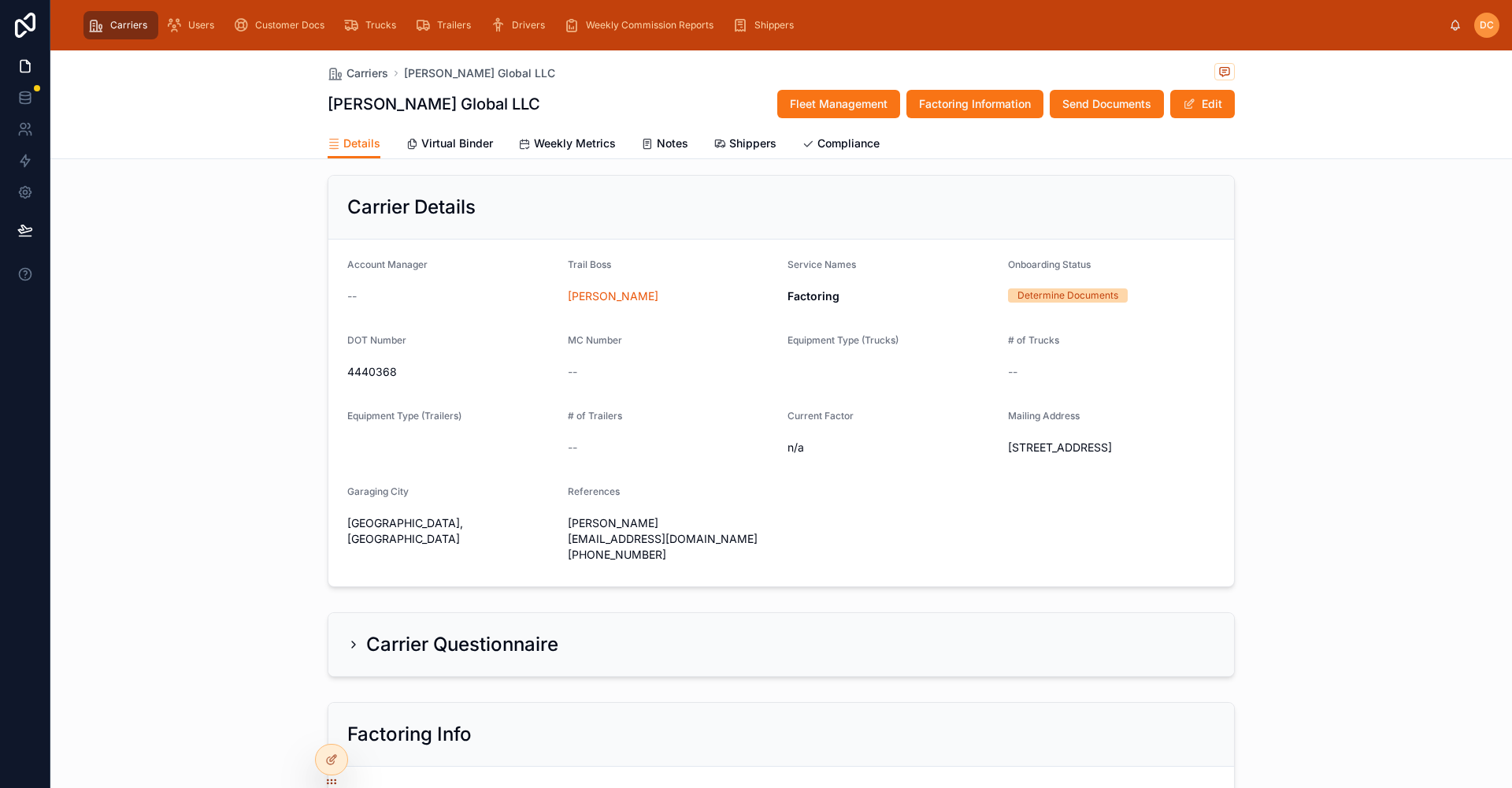
scroll to position [0, 0]
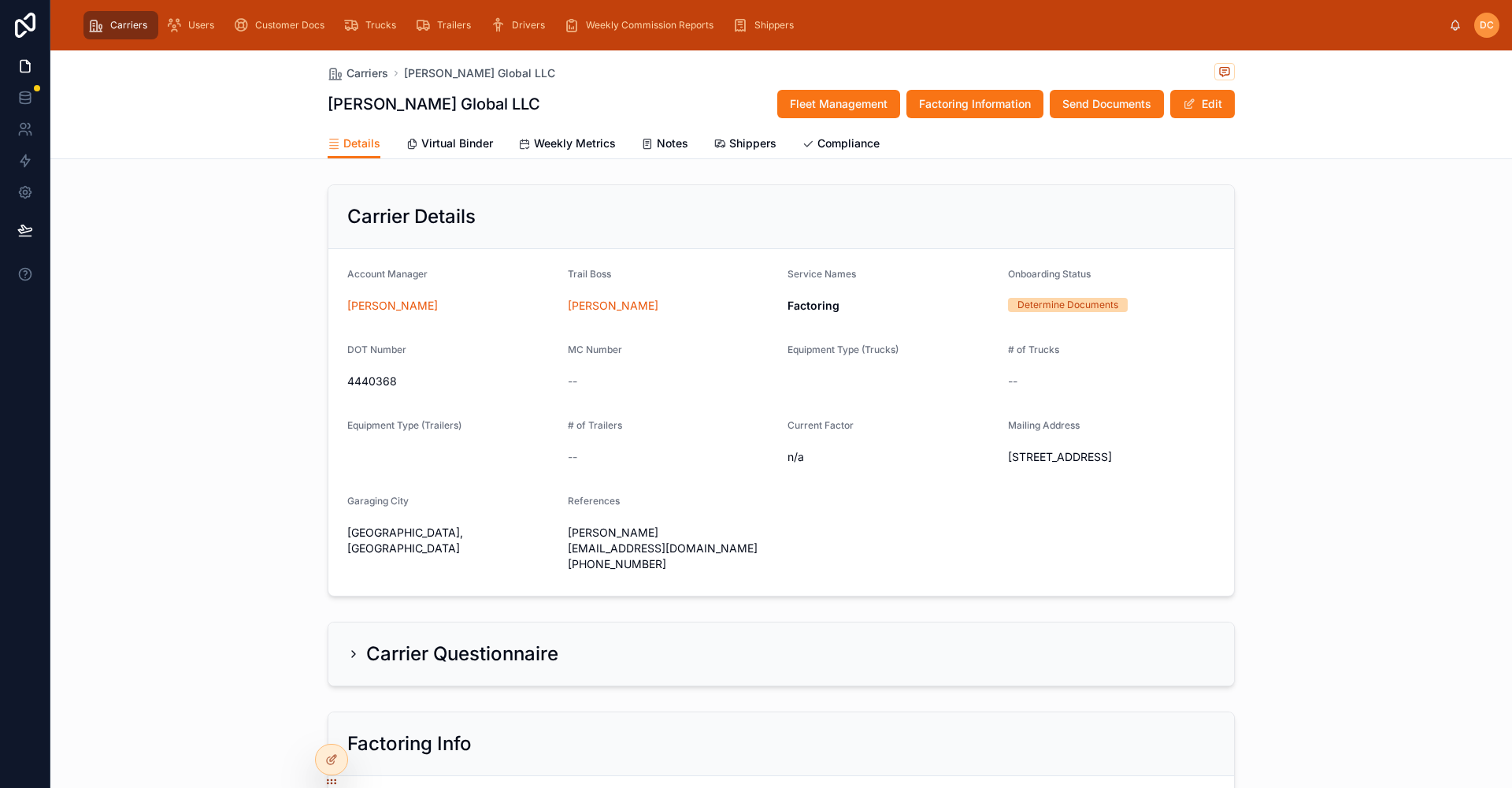
click at [1365, 130] on div "Details Virtual Binder Weekly Metrics Notes Shippers Compliance" at bounding box center [781, 143] width 1443 height 30
click at [1198, 106] on button "Edit" at bounding box center [1203, 104] width 65 height 29
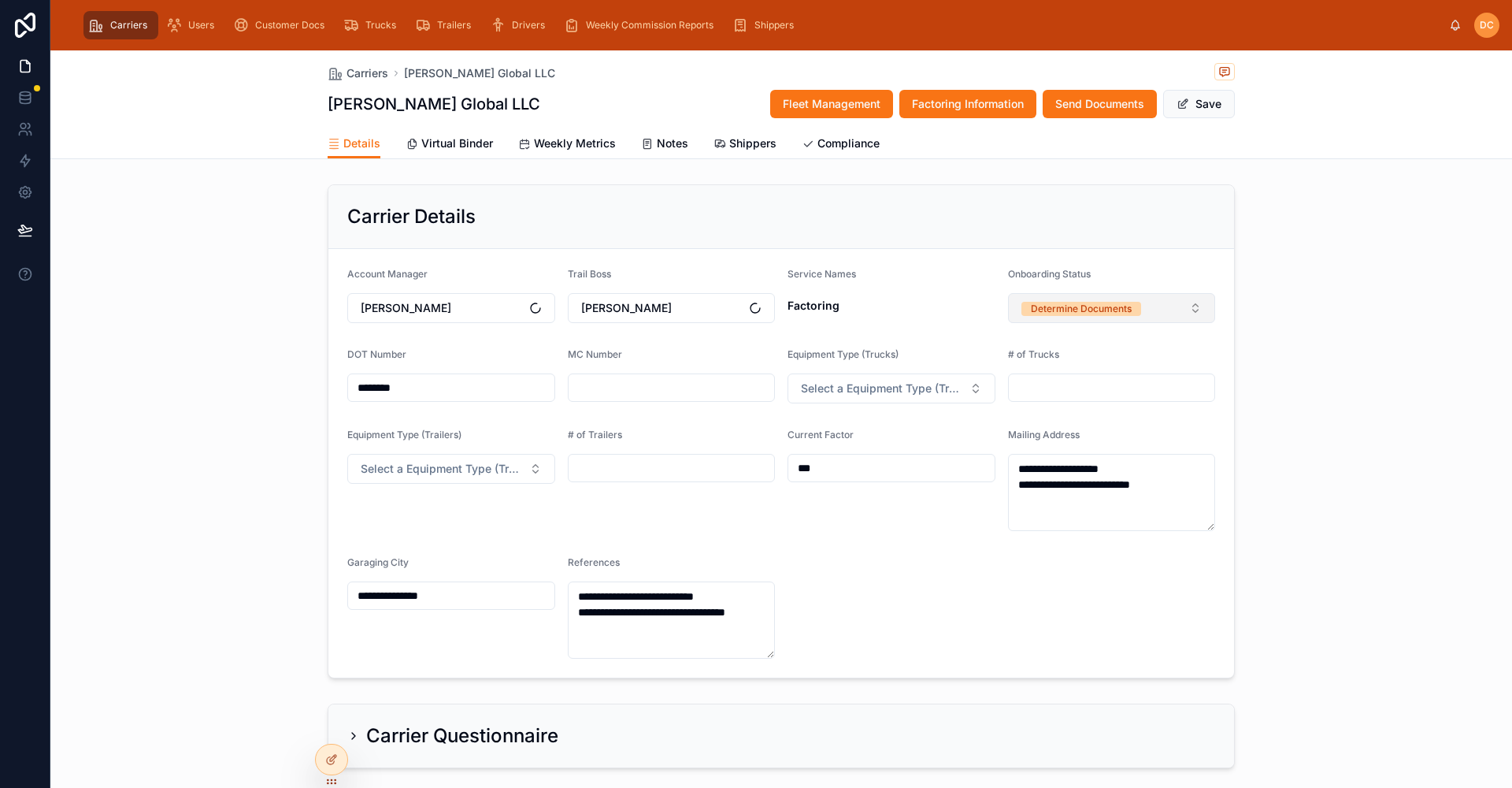
click at [1147, 316] on button "Determine Documents" at bounding box center [1112, 307] width 208 height 30
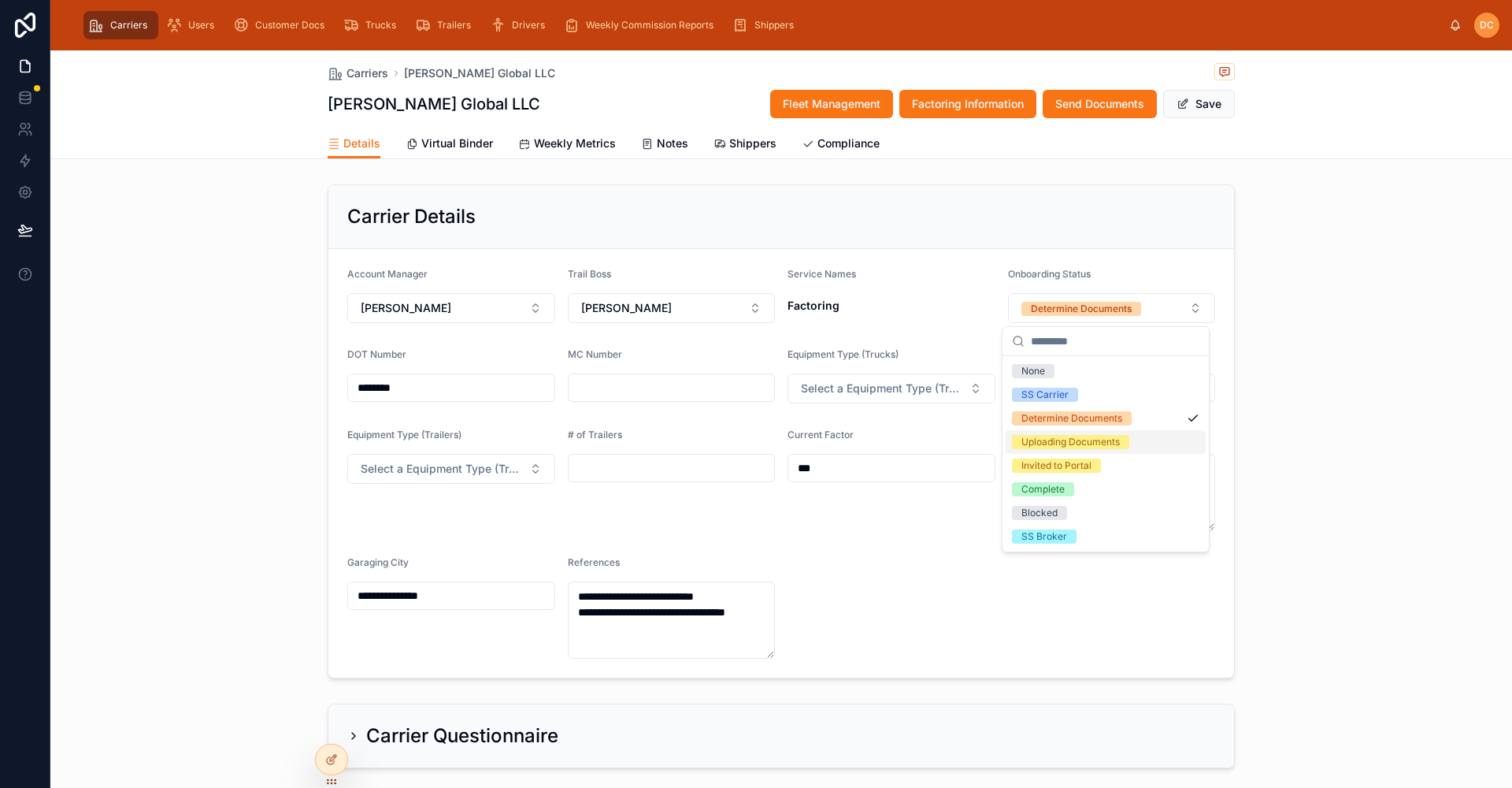
click at [1041, 445] on div "Uploading Documents" at bounding box center [1070, 442] width 99 height 14
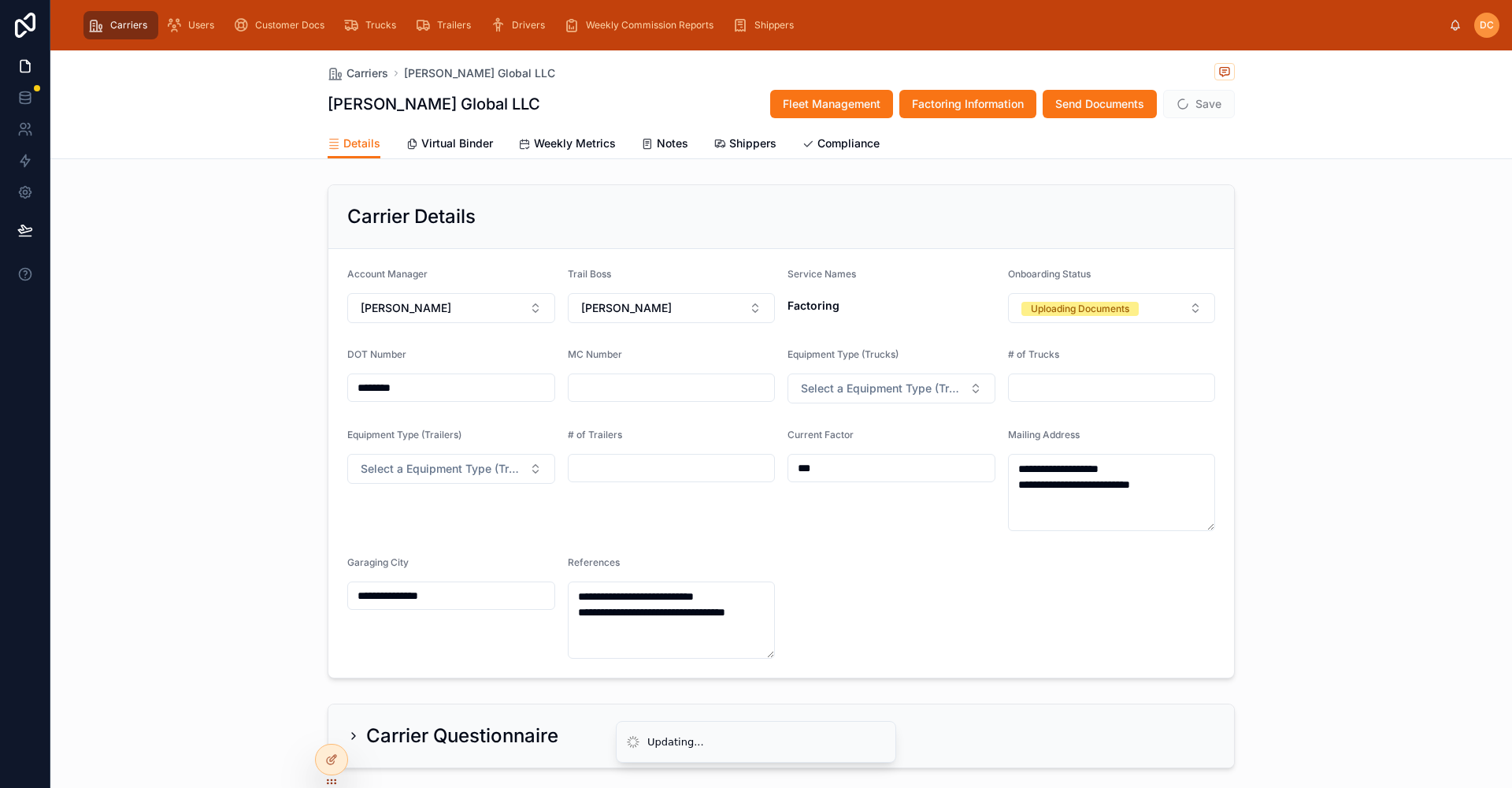
click at [1195, 104] on span "Save" at bounding box center [1199, 104] width 72 height 29
click at [1201, 105] on button "Save" at bounding box center [1199, 104] width 72 height 29
